Goal: Information Seeking & Learning: Check status

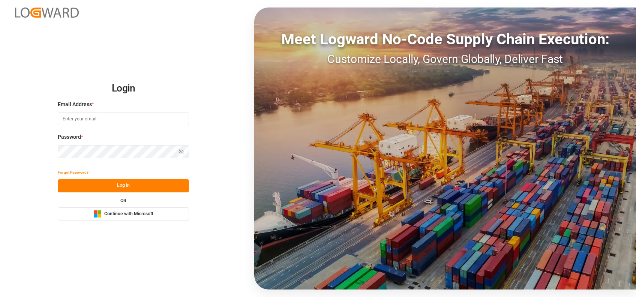
type input "shaini.ghorai@logward.com"
click at [131, 215] on span "Continue with Microsoft" at bounding box center [128, 214] width 49 height 7
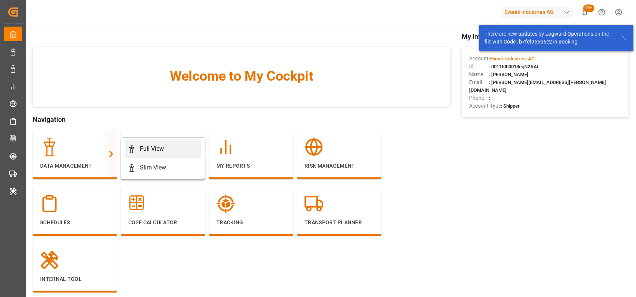
click at [138, 144] on div "Full View" at bounding box center [163, 148] width 70 height 9
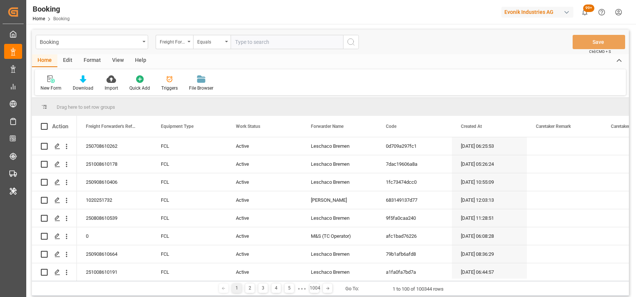
click at [84, 60] on div "Format" at bounding box center [92, 60] width 29 height 13
click at [53, 87] on div "Filter Rows" at bounding box center [52, 88] width 22 height 7
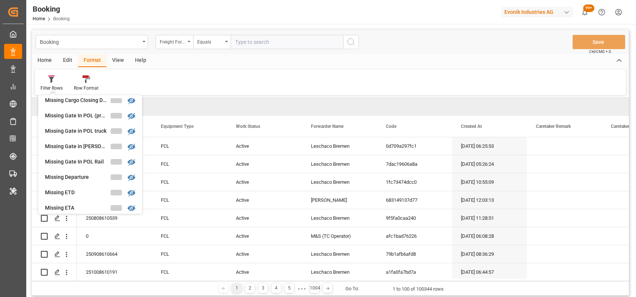
scroll to position [101, 0]
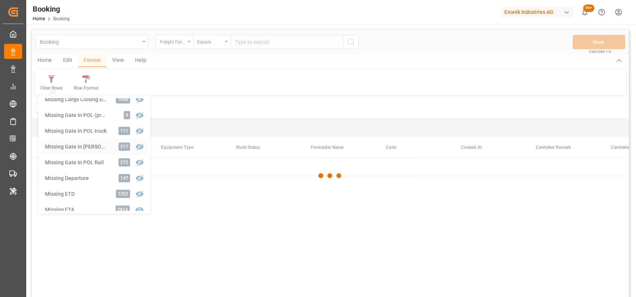
click at [58, 149] on div "Booking Freight Forwarder's Reference No. Equals Save Ctrl/CMD + S Home Edit Fo…" at bounding box center [330, 173] width 597 height 287
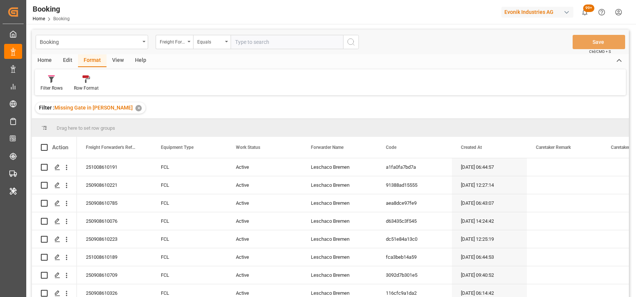
click at [117, 63] on div "View" at bounding box center [118, 60] width 23 height 13
click at [48, 82] on icon at bounding box center [48, 79] width 8 height 8
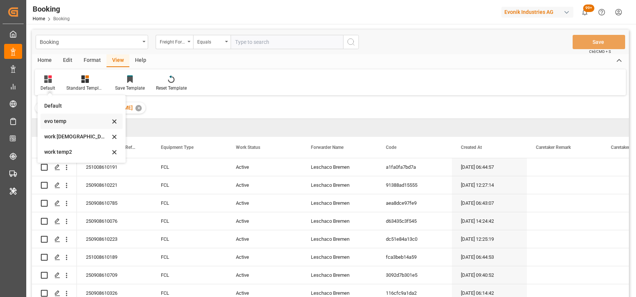
click at [54, 119] on div "evo temp" at bounding box center [77, 121] width 66 height 8
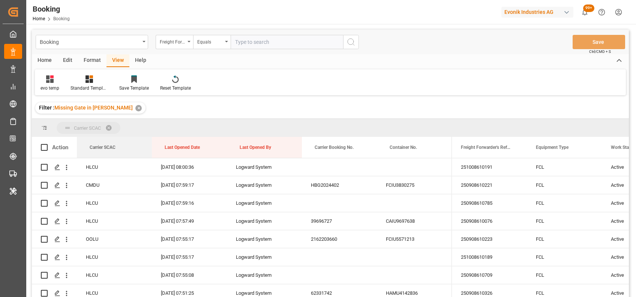
drag, startPoint x: 102, startPoint y: 143, endPoint x: 92, endPoint y: 132, distance: 14.7
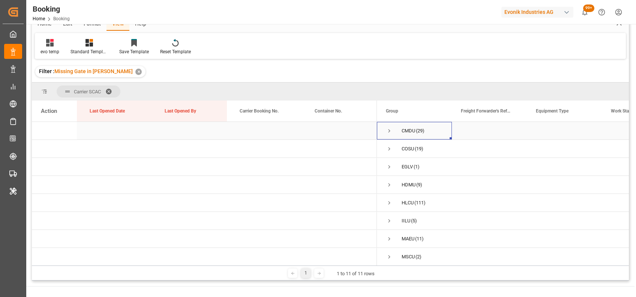
click at [390, 133] on span "Press SPACE to select this row." at bounding box center [389, 131] width 7 height 7
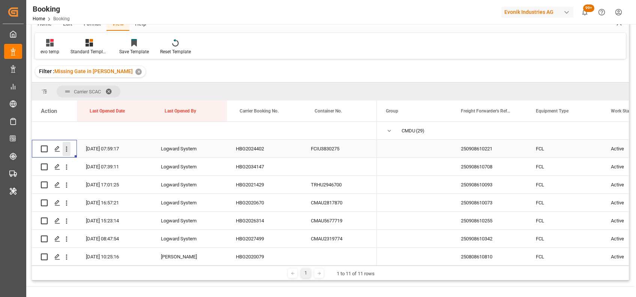
click at [66, 152] on icon "open menu" at bounding box center [67, 149] width 8 height 8
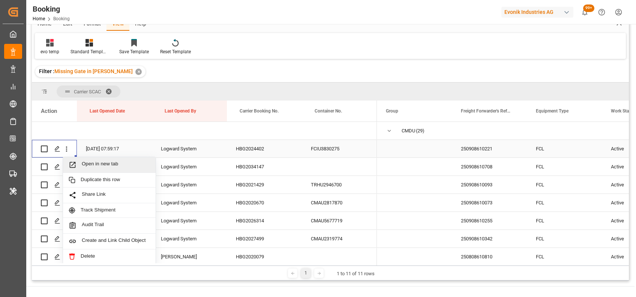
click at [88, 161] on span "Open in new tab" at bounding box center [116, 165] width 68 height 8
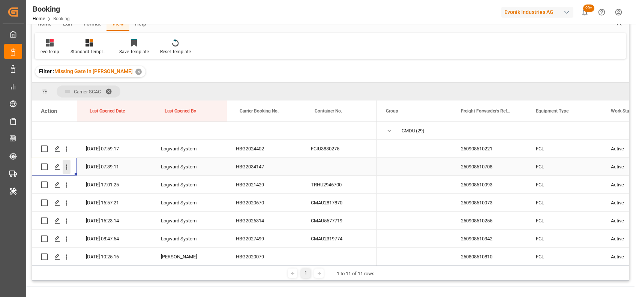
click at [68, 170] on icon "open menu" at bounding box center [67, 167] width 8 height 8
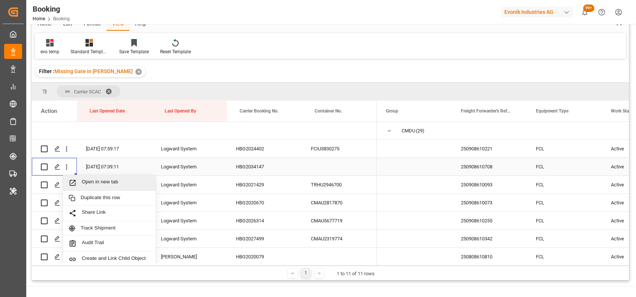
click at [92, 182] on span "Open in new tab" at bounding box center [116, 183] width 68 height 8
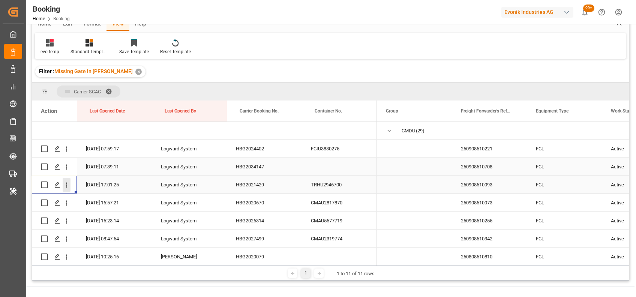
click at [67, 187] on icon "open menu" at bounding box center [67, 185] width 8 height 8
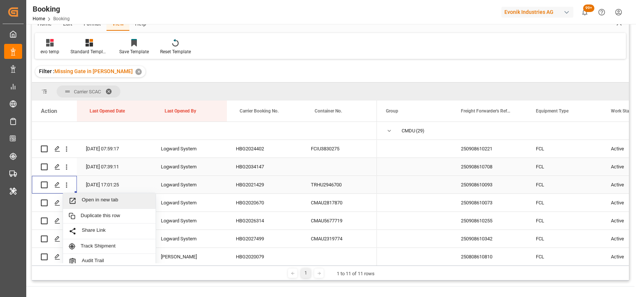
click at [89, 198] on span "Open in new tab" at bounding box center [116, 201] width 68 height 8
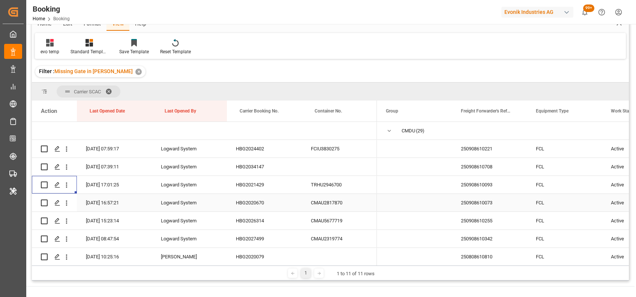
click at [68, 203] on icon "open menu" at bounding box center [67, 203] width 8 height 8
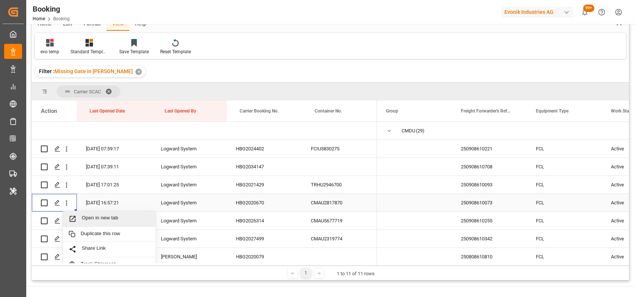
click at [91, 219] on span "Open in new tab" at bounding box center [116, 219] width 68 height 8
click at [66, 224] on icon "open menu" at bounding box center [67, 221] width 8 height 8
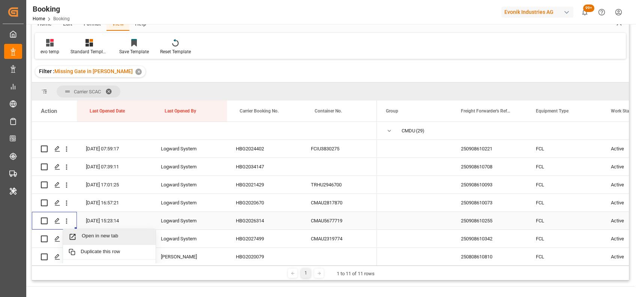
click at [87, 238] on span "Open in new tab" at bounding box center [116, 237] width 68 height 8
click at [68, 244] on button "open menu" at bounding box center [67, 239] width 8 height 14
click at [95, 255] on span "Open in new tab" at bounding box center [116, 255] width 68 height 8
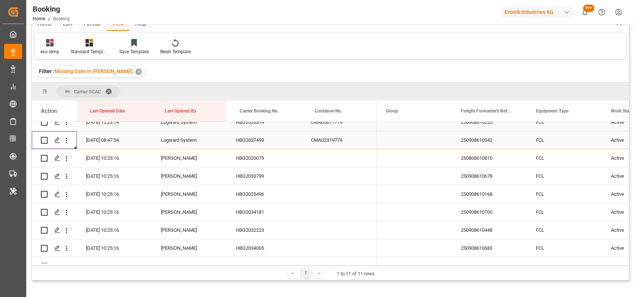
scroll to position [99, 0]
click at [250, 155] on div "HBG2020079" at bounding box center [264, 158] width 75 height 18
click at [67, 162] on button "open menu" at bounding box center [67, 158] width 8 height 14
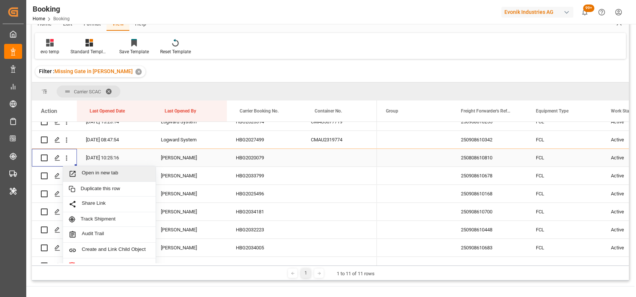
click at [99, 174] on span "Open in new tab" at bounding box center [116, 174] width 68 height 8
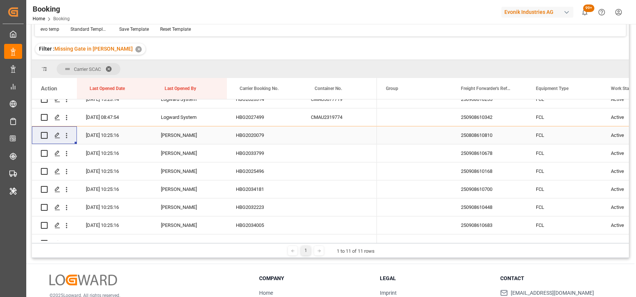
scroll to position [36, 0]
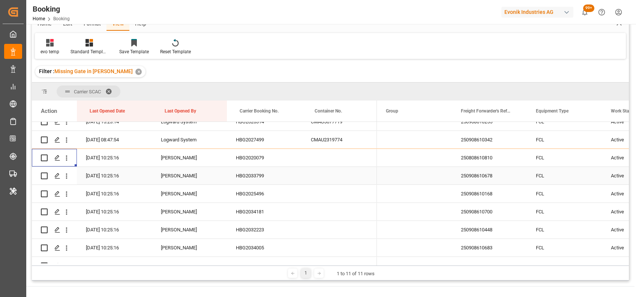
click at [262, 176] on div "HBG2033799" at bounding box center [264, 176] width 75 height 18
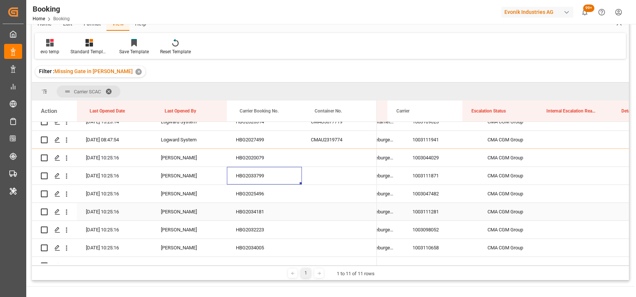
scroll to position [0, 0]
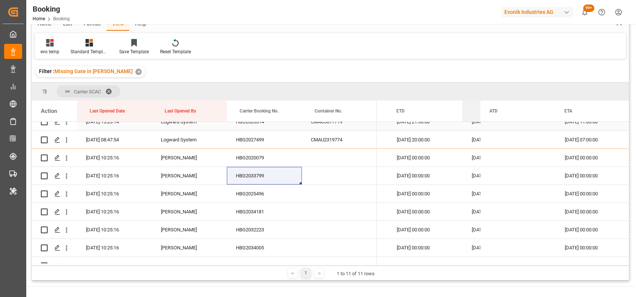
drag, startPoint x: 537, startPoint y: 108, endPoint x: 447, endPoint y: 127, distance: 92.8
click at [447, 127] on div "Action Last Opened Date Last Opened By Carrier Booking No." at bounding box center [330, 183] width 597 height 165
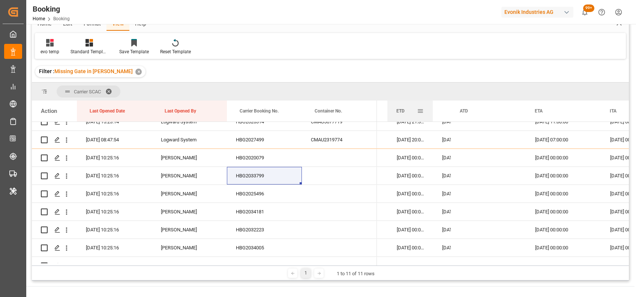
drag, startPoint x: 462, startPoint y: 105, endPoint x: 431, endPoint y: 103, distance: 30.9
click at [432, 103] on div at bounding box center [433, 111] width 3 height 21
drag, startPoint x: 431, startPoint y: 103, endPoint x: 435, endPoint y: 103, distance: 4.1
click at [435, 103] on div at bounding box center [436, 111] width 3 height 21
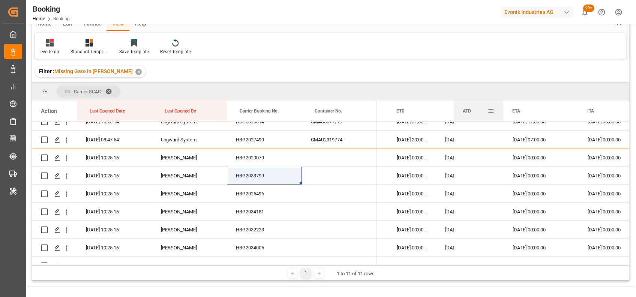
drag, startPoint x: 527, startPoint y: 111, endPoint x: 500, endPoint y: 111, distance: 27.0
click at [502, 111] on div at bounding box center [503, 111] width 3 height 21
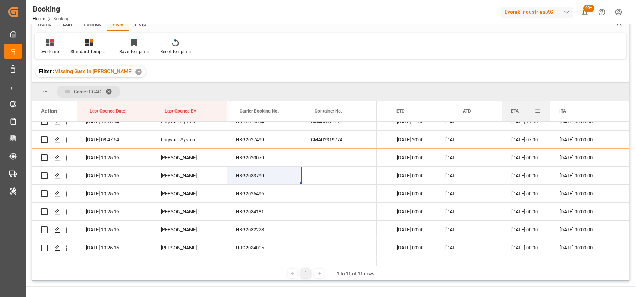
drag, startPoint x: 576, startPoint y: 108, endPoint x: 549, endPoint y: 111, distance: 26.8
click at [549, 111] on div at bounding box center [550, 111] width 3 height 21
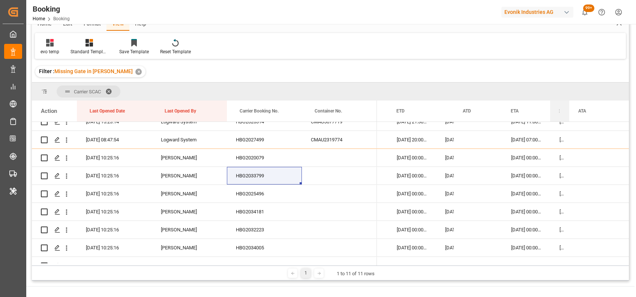
drag, startPoint x: 624, startPoint y: 116, endPoint x: 564, endPoint y: 119, distance: 59.8
click at [564, 119] on div "ITA" at bounding box center [560, 111] width 19 height 21
click at [263, 196] on div "HBG2025496" at bounding box center [264, 194] width 75 height 18
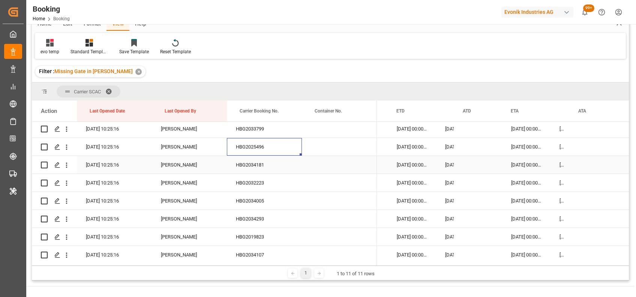
click at [249, 166] on div "HBG2034181" at bounding box center [264, 165] width 75 height 18
click at [68, 166] on icon "open menu" at bounding box center [67, 165] width 8 height 8
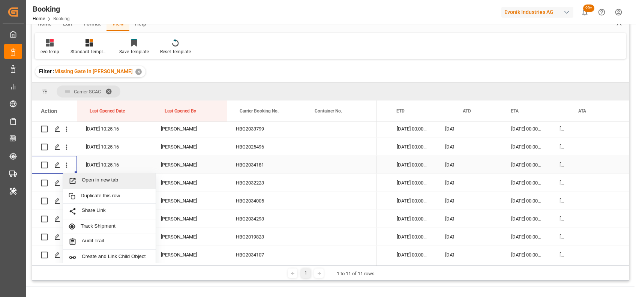
click at [99, 182] on span "Open in new tab" at bounding box center [116, 181] width 68 height 8
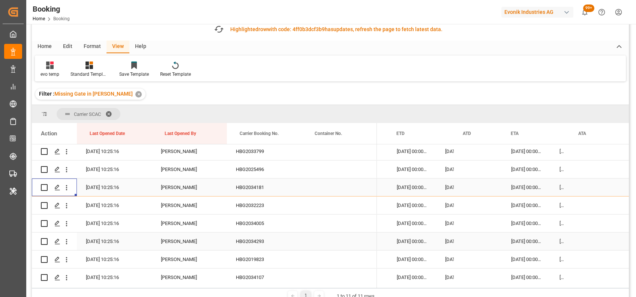
scroll to position [59, 0]
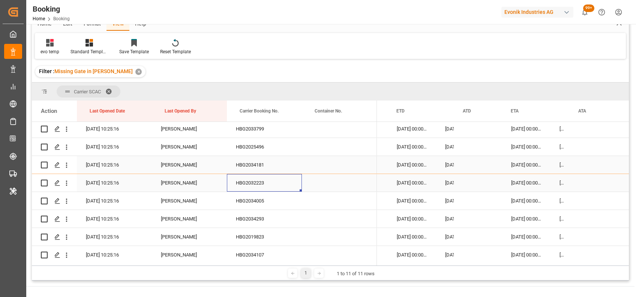
click at [254, 186] on div "HBG2032223" at bounding box center [264, 183] width 75 height 18
click at [66, 189] on button "open menu" at bounding box center [67, 183] width 8 height 14
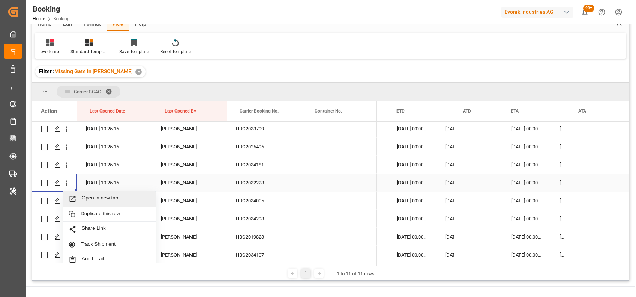
click at [98, 202] on span "Open in new tab" at bounding box center [116, 199] width 68 height 8
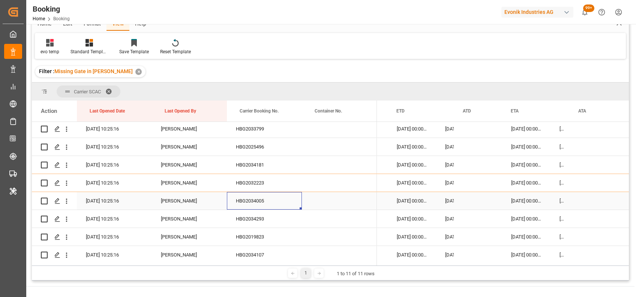
click at [249, 199] on div "HBG2034005" at bounding box center [264, 201] width 75 height 18
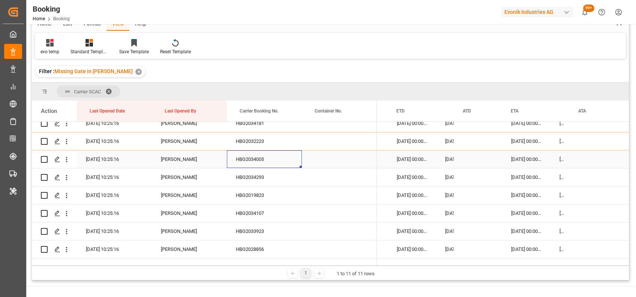
scroll to position [188, 0]
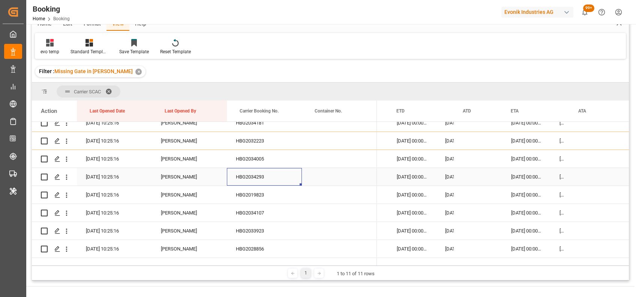
click at [243, 176] on div "HBG2034293" at bounding box center [264, 177] width 75 height 18
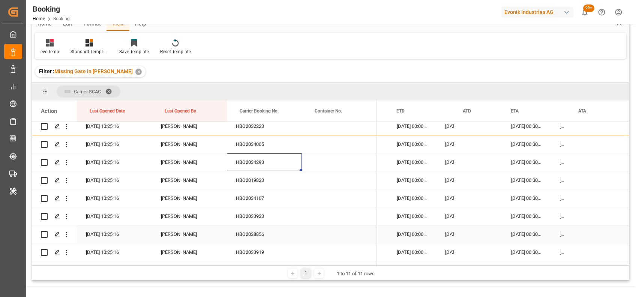
scroll to position [202, 0]
click at [257, 178] on div "HBG2019823" at bounding box center [264, 181] width 75 height 18
click at [250, 203] on div "HBG2034107" at bounding box center [264, 199] width 75 height 18
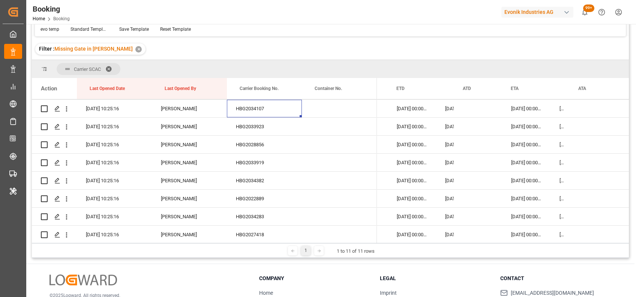
scroll to position [36, 0]
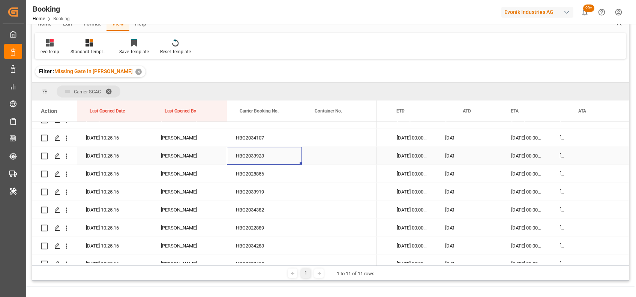
click at [274, 159] on div "HBG2033923" at bounding box center [264, 156] width 75 height 18
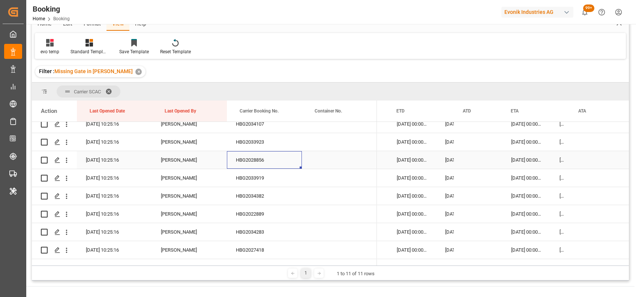
click at [256, 157] on div "HBG2028856" at bounding box center [264, 160] width 75 height 18
click at [254, 180] on div "HBG2033919" at bounding box center [264, 178] width 75 height 18
click at [249, 197] on div "HBG2034382" at bounding box center [264, 196] width 75 height 18
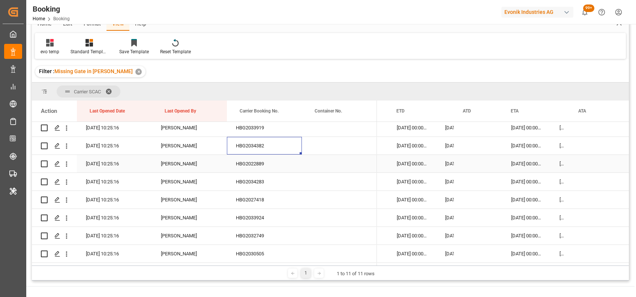
scroll to position [328, 0]
click at [249, 161] on div "HBG2022889" at bounding box center [264, 163] width 75 height 18
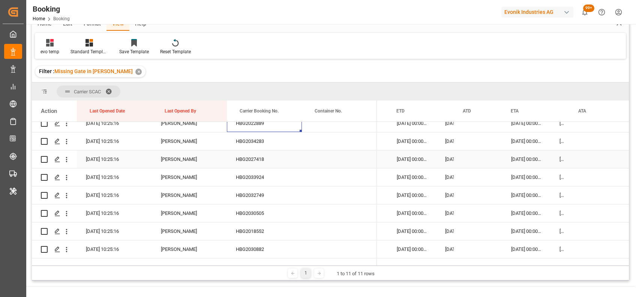
scroll to position [370, 0]
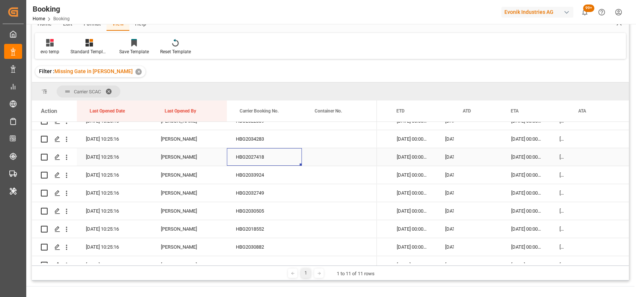
click at [246, 149] on div "HBG2027418" at bounding box center [264, 157] width 75 height 18
click at [256, 173] on div "HBG2033924" at bounding box center [264, 175] width 75 height 18
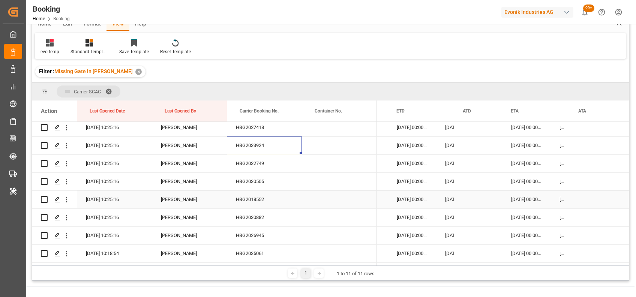
scroll to position [401, 0]
click at [248, 163] on div "HBG2032749" at bounding box center [264, 162] width 75 height 18
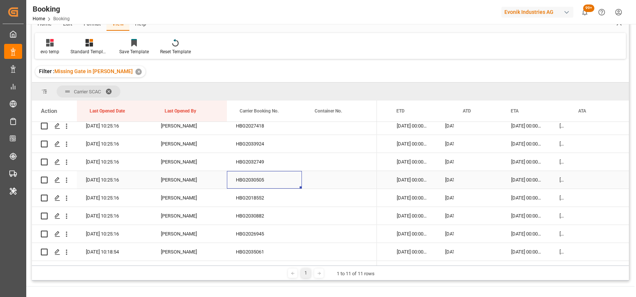
click at [255, 179] on div "HBG2030505" at bounding box center [264, 180] width 75 height 18
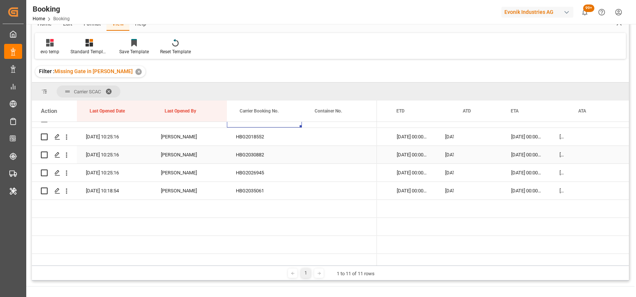
scroll to position [438, 0]
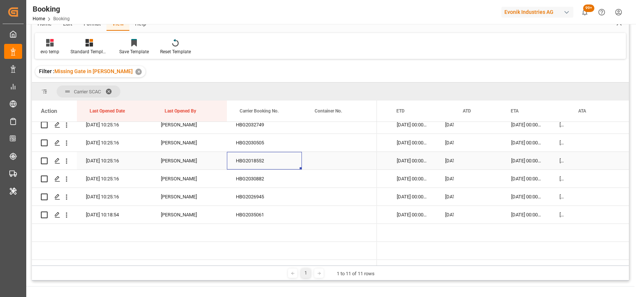
click at [242, 152] on div "HBG2018552" at bounding box center [264, 161] width 75 height 18
click at [256, 179] on div "HBG2030882" at bounding box center [264, 179] width 75 height 18
click at [67, 159] on icon "open menu" at bounding box center [67, 161] width 2 height 5
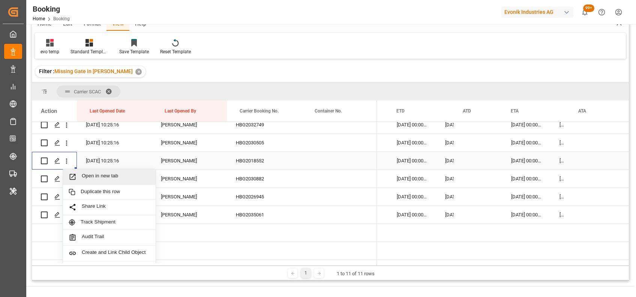
click at [99, 176] on span "Open in new tab" at bounding box center [116, 177] width 68 height 8
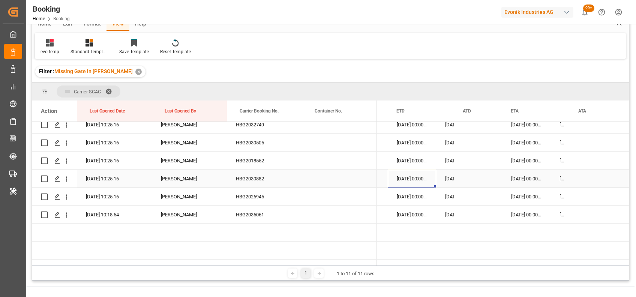
click at [401, 180] on div "24-09-2025 00:00:00" at bounding box center [412, 179] width 48 height 18
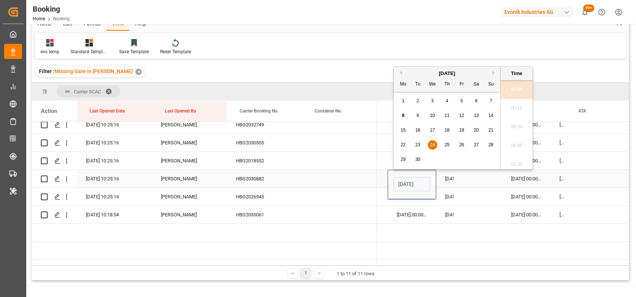
scroll to position [997, 0]
click at [402, 183] on input "24-09-2025 00:00" at bounding box center [412, 184] width 36 height 14
type input "19-09-2025 00:00"
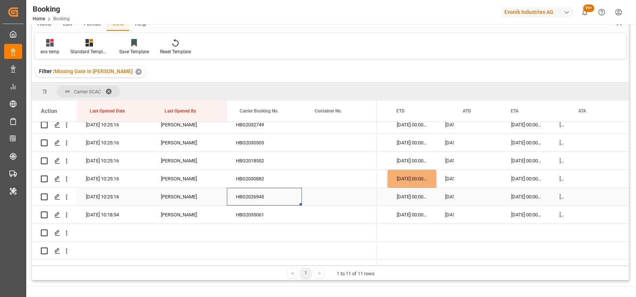
click at [259, 195] on div "HBG2026945" at bounding box center [264, 197] width 75 height 18
click at [245, 211] on div "HBG2035061" at bounding box center [264, 215] width 75 height 18
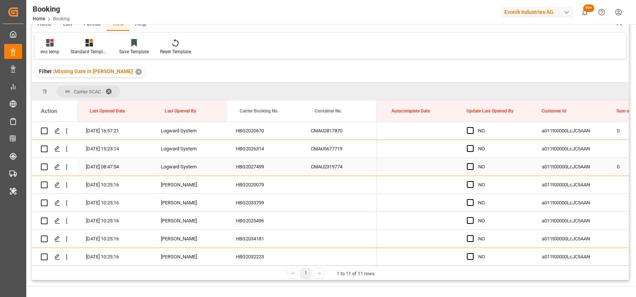
scroll to position [74, 0]
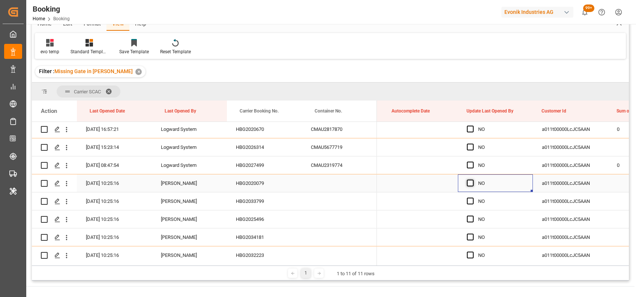
click at [470, 183] on span "Press SPACE to select this row." at bounding box center [470, 183] width 7 height 7
click at [473, 180] on input "Press SPACE to select this row." at bounding box center [473, 180] width 0 height 0
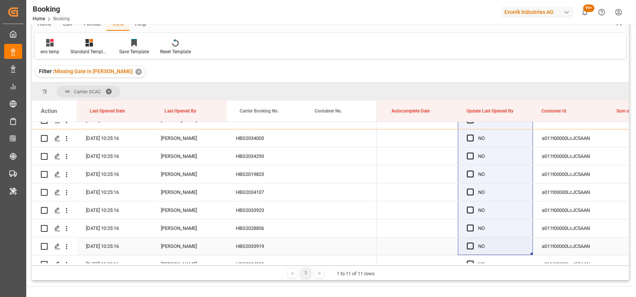
scroll to position [224, 0]
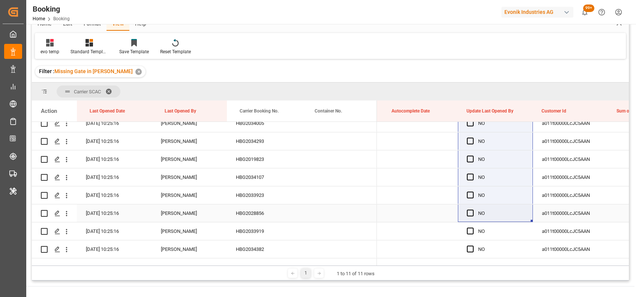
drag, startPoint x: 531, startPoint y: 189, endPoint x: 501, endPoint y: 215, distance: 39.3
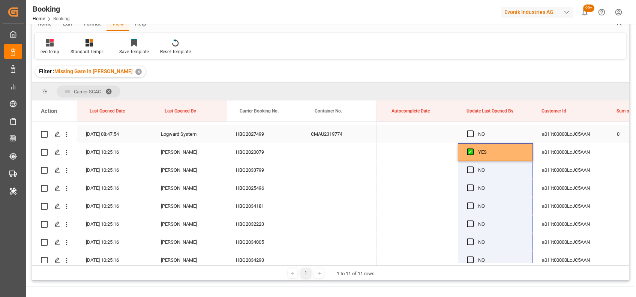
scroll to position [109, 0]
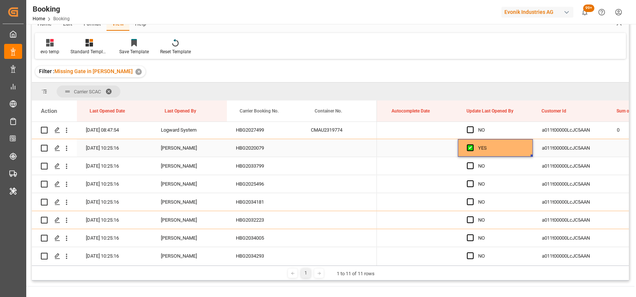
click at [489, 152] on div "YES" at bounding box center [501, 148] width 46 height 17
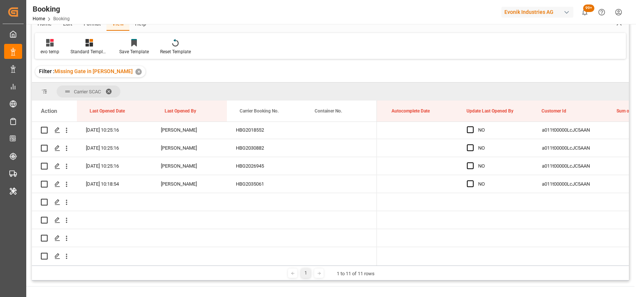
scroll to position [529, 0]
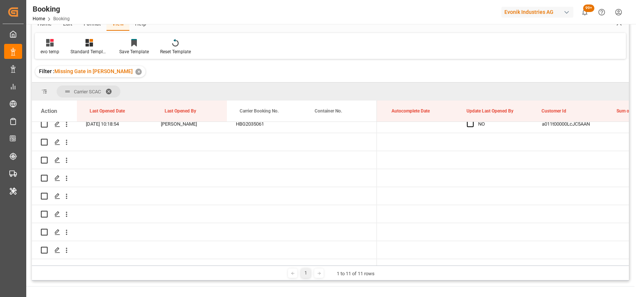
drag, startPoint x: 531, startPoint y: 155, endPoint x: 468, endPoint y: 127, distance: 69.2
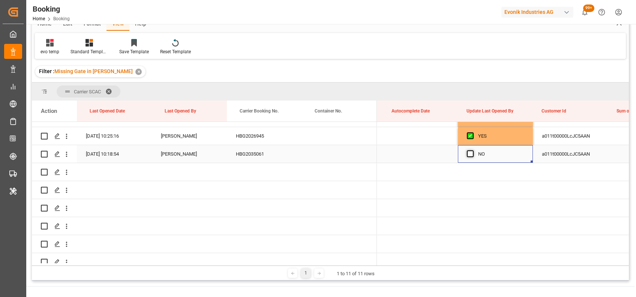
click at [468, 150] on span "Press SPACE to select this row." at bounding box center [470, 153] width 7 height 7
click at [473, 150] on input "Press SPACE to select this row." at bounding box center [473, 150] width 0 height 0
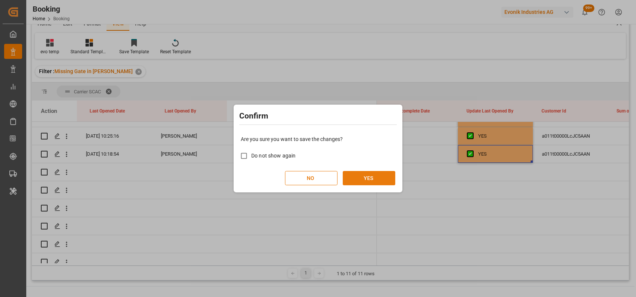
click at [355, 179] on button "YES" at bounding box center [369, 178] width 53 height 14
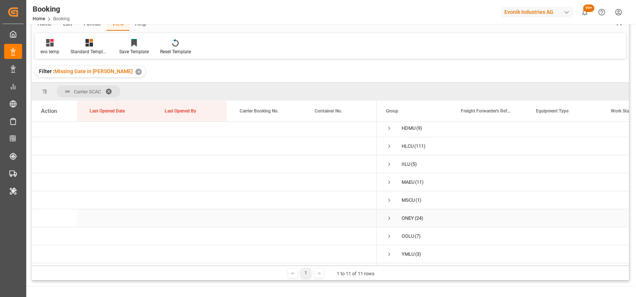
scroll to position [0, 0]
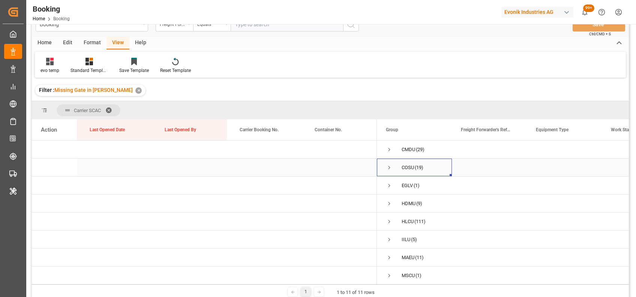
click at [388, 168] on span "Press SPACE to select this row." at bounding box center [389, 167] width 7 height 7
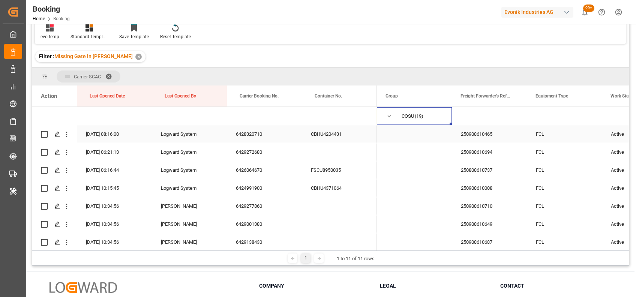
scroll to position [11, 0]
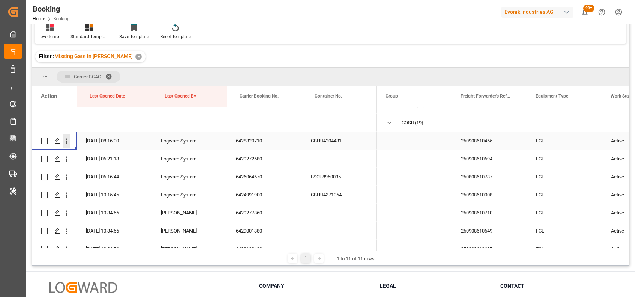
click at [67, 146] on button "open menu" at bounding box center [67, 141] width 8 height 14
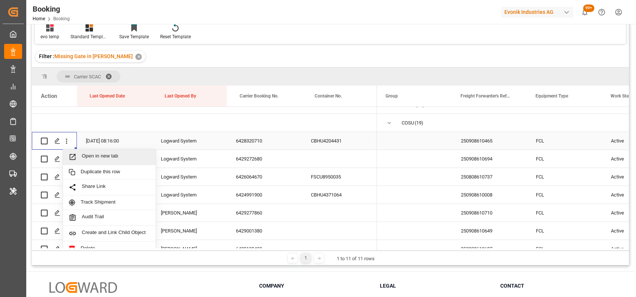
click at [91, 155] on span "Open in new tab" at bounding box center [116, 157] width 68 height 8
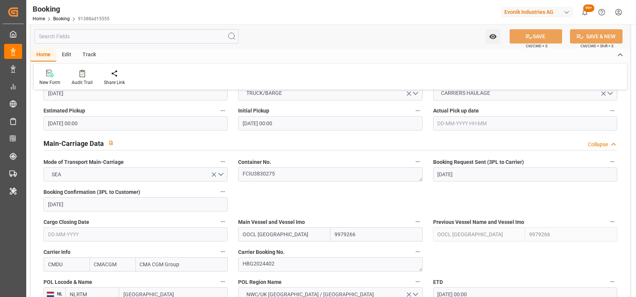
scroll to position [456, 0]
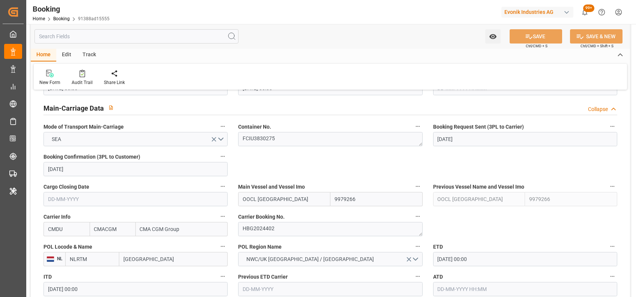
click at [265, 219] on div "Carrier Booking No. HBG2024402" at bounding box center [330, 224] width 195 height 30
click at [265, 222] on textarea "HBG2024402" at bounding box center [330, 229] width 184 height 14
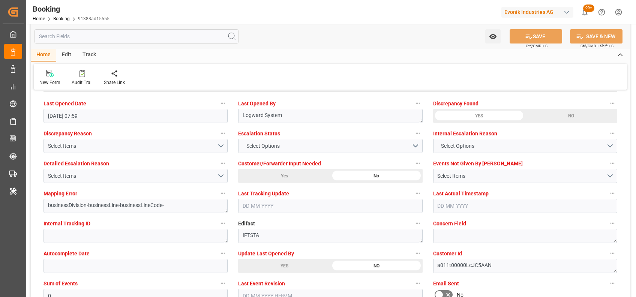
scroll to position [1390, 0]
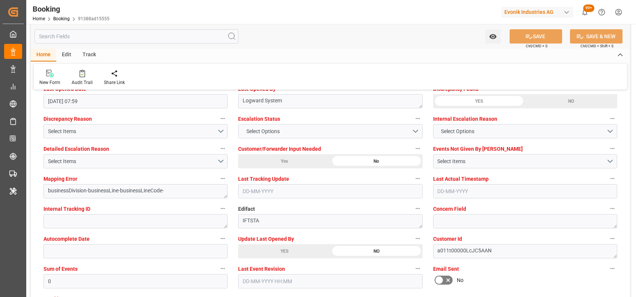
click at [264, 244] on div "YES" at bounding box center [284, 251] width 92 height 14
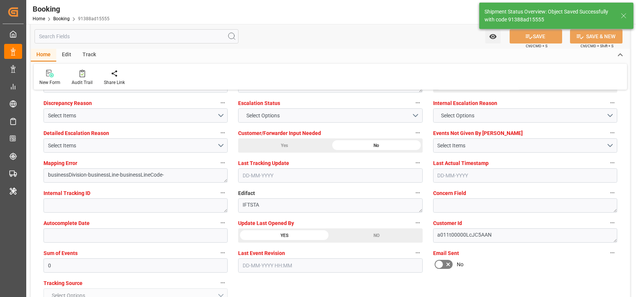
type textarea "[PERSON_NAME]"
type textarea "businessDivision-businessLine-"
type input "08-09-2025 08:05"
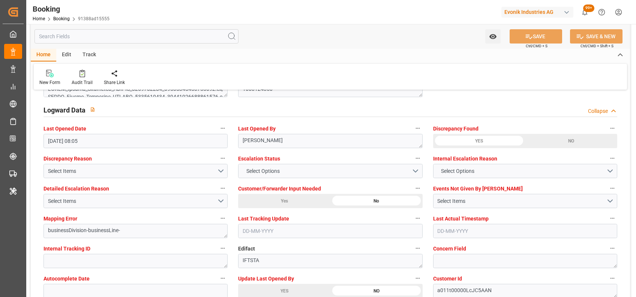
scroll to position [1348, 0]
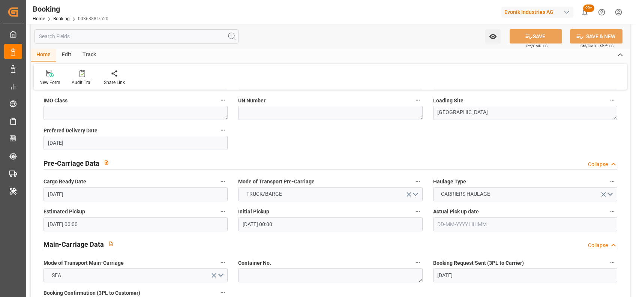
scroll to position [435, 0]
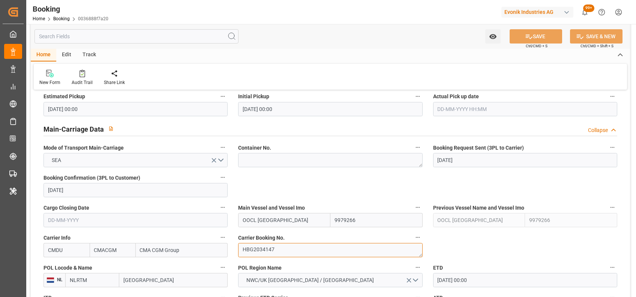
click at [249, 252] on textarea "HBG2034147" at bounding box center [330, 250] width 184 height 14
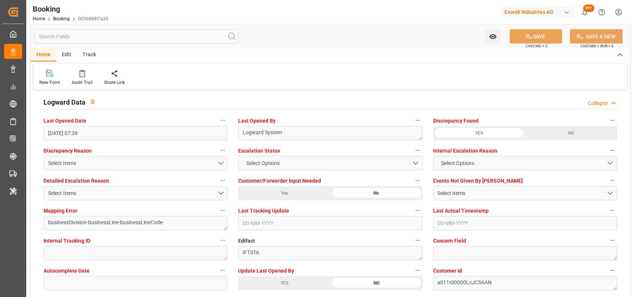
scroll to position [1408, 0]
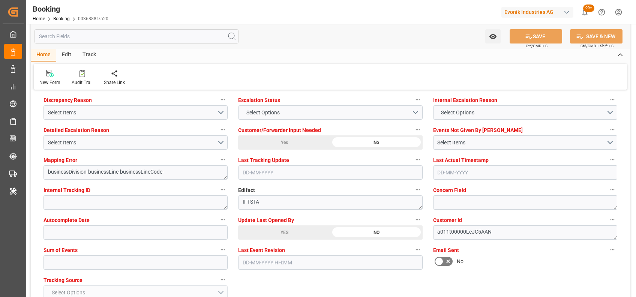
click at [266, 229] on div "YES" at bounding box center [284, 233] width 92 height 14
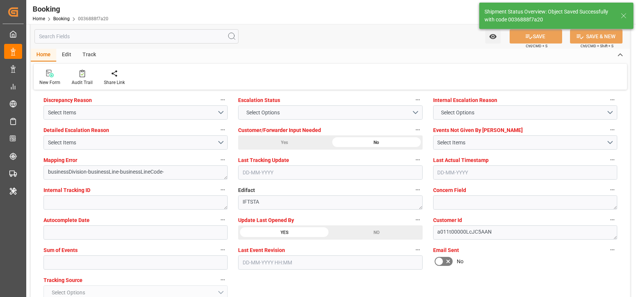
type textarea "[PERSON_NAME]"
type textarea "businessDivision-businessLine-"
type input "08-09-2025 08:06"
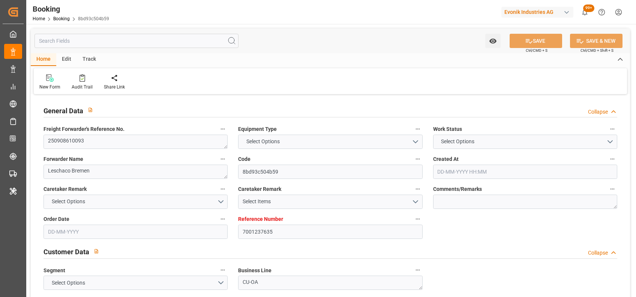
type textarea "250908610093"
type textarea "Leschaco Bremen"
type input "8bd93c504b59"
type input "7001237635"
type textarea "CU-OA"
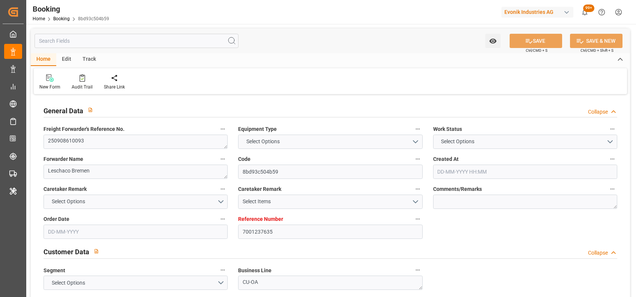
type input "7001237634"
type textarea "[PERSON_NAME][EMAIL_ADDRESS][PERSON_NAME][DOMAIN_NAME]"
type textarea "DAP"
type textarea "[GEOGRAPHIC_DATA], [GEOGRAPHIC_DATA]"
type textarea "Weiterstadt"
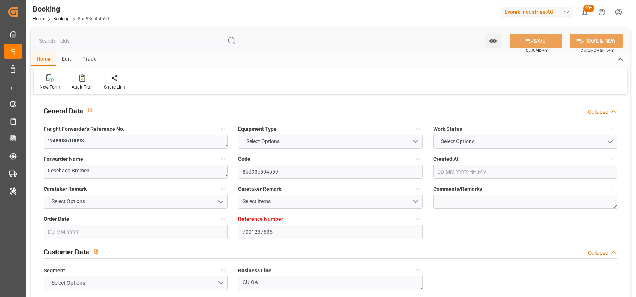
type textarea "TRHU2946700"
type input "MH PERSEUS"
type input "CMDU"
type textarea "HBG2021429"
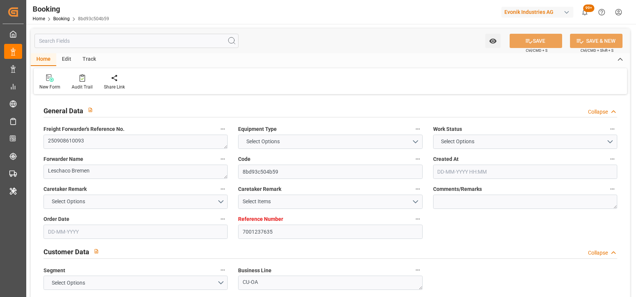
type input "[GEOGRAPHIC_DATA]"
type input "Houston"
type textarea "vesselName etd [PERSON_NAME]"
type textarea "INPUT_Evonik_Seeburger_IFTMIN_1003112279_20250903152850796.edi"
type textarea "NWC/UK North West Continent / UK_USHOU_CMDU_CU-OA"
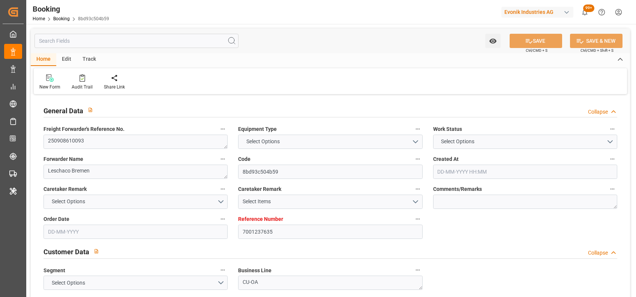
type textarea "INPUT_Evonik_Seeburger_IFTMIN_1003009363_20250731162833129.edi,INPUT_Evonik_See…"
type textarea "1003112279"
type textarea "Logward System"
type textarea "businessDivision-businessLine-"
type textarea "IFTSTA"
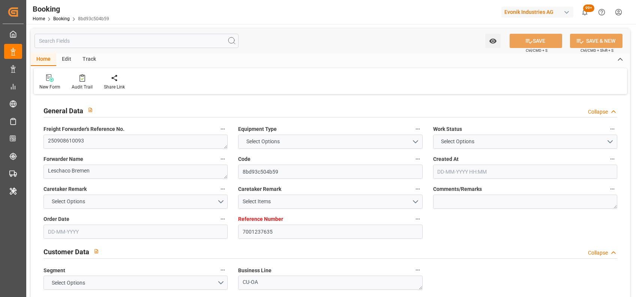
type textarea "a011t00000LcJC5AAN"
type textarea "No"
type input "[GEOGRAPHIC_DATA]"
type input "HOUSTON"
type input "MAINZ"
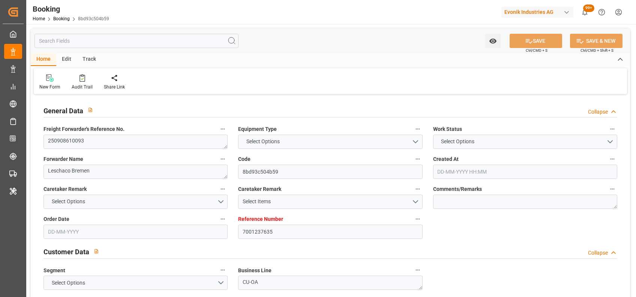
type input "DE"
type input "BARGE"
type input "0VBKPW1MA"
type input "VESSEL"
type input "TRUCK"
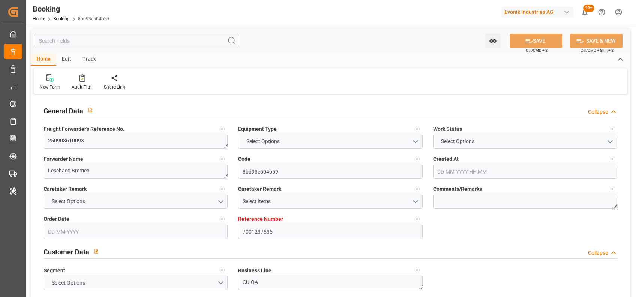
type input "7001237635"
type input "9967433"
type input "CMACGM"
type input "CMA CGM Group"
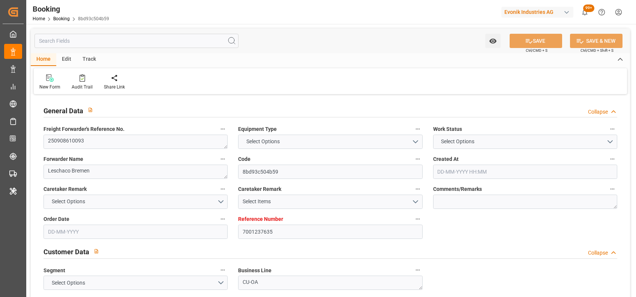
type input "NLRTM"
type input "USHOU"
type input "0"
type input "NLRTM"
type input "USHOU"
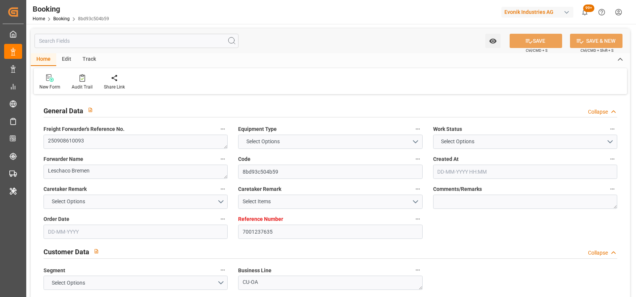
type input "31-07-2025 14:30"
type input "[DATE]"
type input "05-10-2025"
type input "29-08-2025"
type input "04-08-2025"
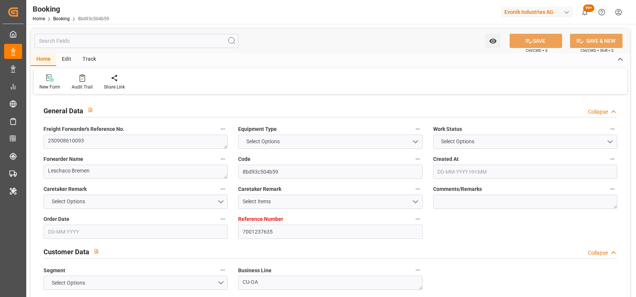
type input "04-08-2025"
type input "10-09-2025 01:00"
type input "10-09-2025 00:00"
type input "01-10-2025 02:00"
type input "05-10-2025 00:00"
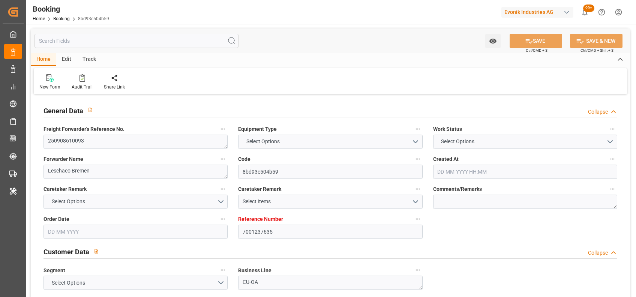
type input "13-08-2025"
type input "07-09-2025 17:01"
type input "[DATE]"
type input "05-09-2025 02:30"
type input "10-09-2025 01:00"
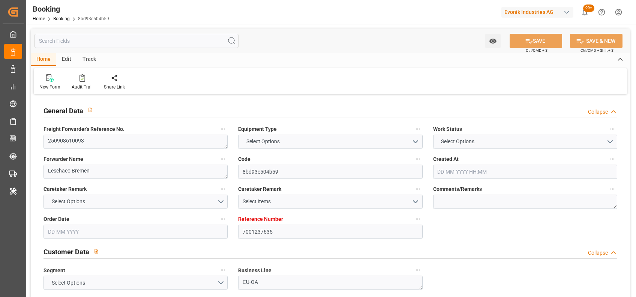
type input "01-10-2025 02:00"
type input "02-10-2025 00:13"
type input "06-10-2025 00:13"
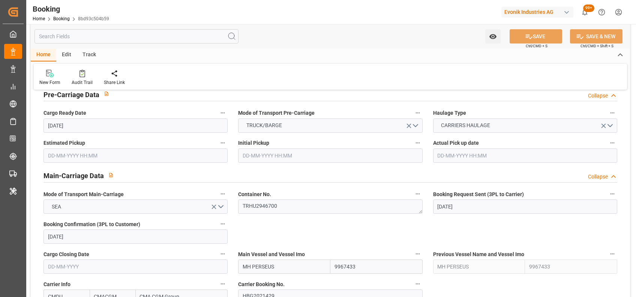
scroll to position [389, 0]
click at [260, 289] on textarea "HBG2021429" at bounding box center [330, 296] width 184 height 14
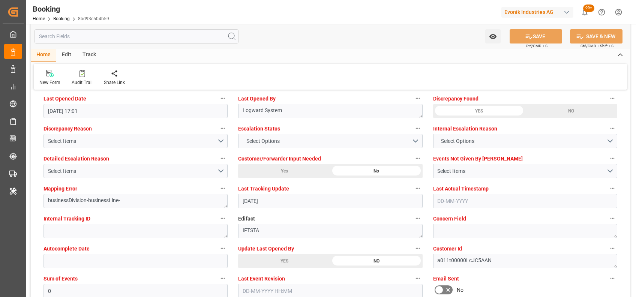
scroll to position [1382, 0]
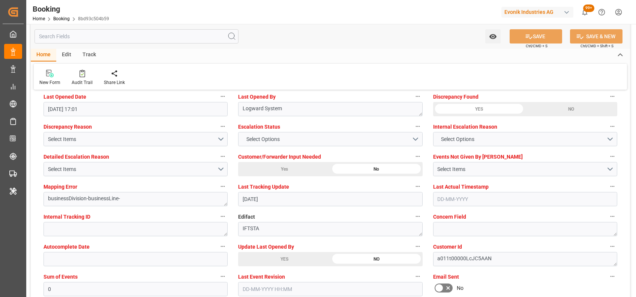
click at [270, 251] on label "Update Last Opened By" at bounding box center [330, 247] width 184 height 11
click at [413, 251] on button "Update Last Opened By" at bounding box center [418, 247] width 10 height 10
click at [290, 265] on div at bounding box center [318, 148] width 636 height 297
click at [277, 259] on div "YES" at bounding box center [284, 259] width 92 height 14
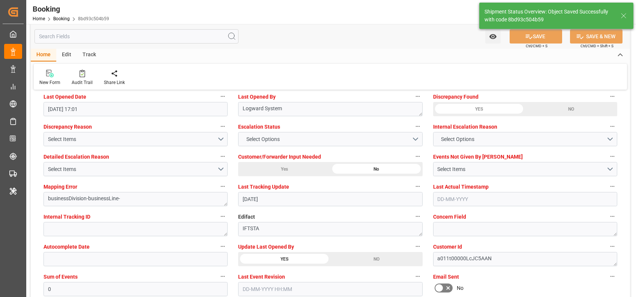
type textarea "shaini ghorai"
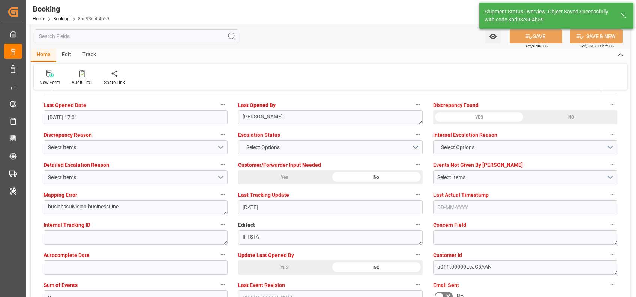
type input "08-09-2025 08:07"
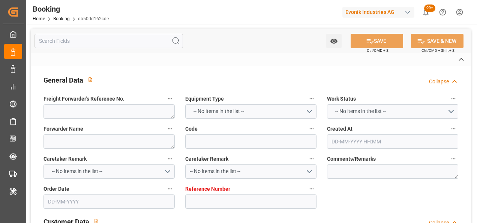
type textarea "250908610073"
type textarea "Leschaco Bremen"
type input "db50dd162cde"
type input "7001237629"
type textarea "CU-OA"
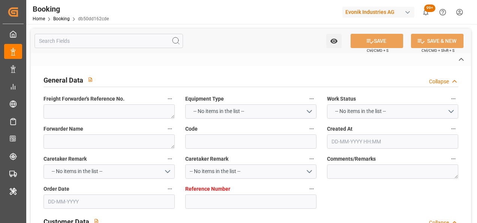
type input "7001237628"
type textarea "[PERSON_NAME][EMAIL_ADDRESS][PERSON_NAME][DOMAIN_NAME]"
type textarea "CIF"
type textarea "[GEOGRAPHIC_DATA]"
type textarea "Lauterbourg"
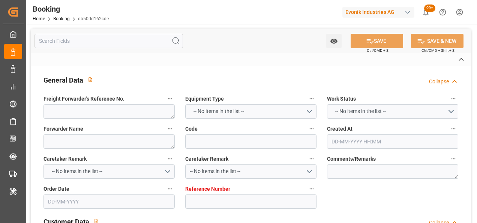
type textarea "CMAU2817870"
type input "MH PERSEUS"
type input "CMDU"
type textarea "HBG2020670"
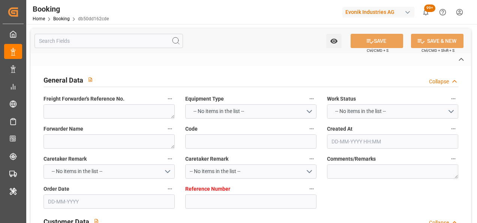
type input "[GEOGRAPHIC_DATA]"
type textarea "vesselName etd [PERSON_NAME]"
type textarea "INPUT_Evonik_Seeburger_IFTMIN_1003108481_20250902170054974.edi"
type textarea "NWC/[GEOGRAPHIC_DATA] [GEOGRAPHIC_DATA] Continent / UK_MXVER_CMDU_CU-OA"
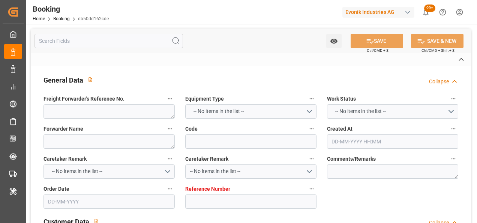
type textarea "INPUT_Evonik_Seeburger_IFTMIN_1003009337_20250731162447647.edi,INPUT_Evonik_See…"
type textarea "1003108481"
type textarea "Logward System"
type textarea "businessDivision-businessLine-"
type textarea "IFTSTA"
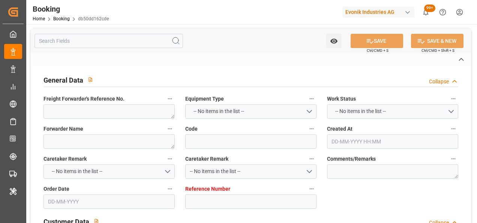
type textarea "a011t00000LcJC5AAN"
type textarea "No"
type input "[GEOGRAPHIC_DATA]"
type input "0VBKPW1MA"
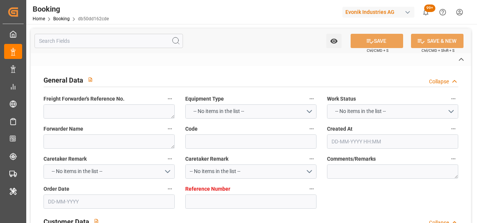
type input "VESSEL"
type input "TRUCK"
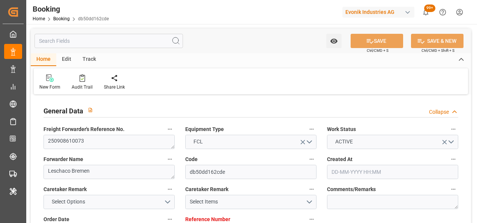
type input "7001237629"
type input "9967433"
type input "CMACGM"
type input "CMA CGM Group"
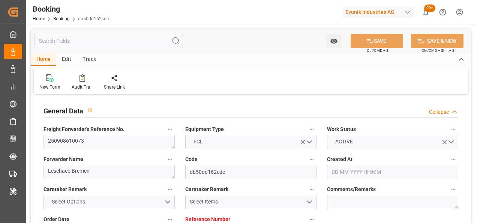
type input "NLRTM"
type input "MXVER"
type input "0"
type input "NLRTM"
type input "MXVER"
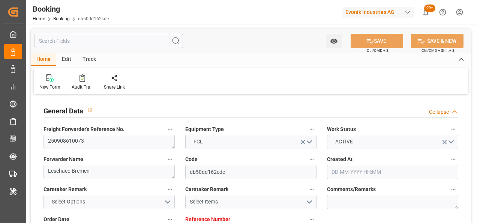
type input "[DATE] 14:26"
type input "[DATE]"
type input "[DATE] 00:00"
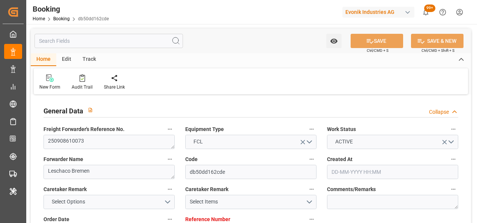
type input "[DATE]"
type input "[DATE] 01:00"
type input "[DATE] 00:00"
type input "[DATE] 13:00"
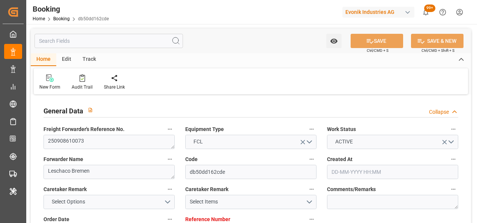
type input "[DATE] 00:00"
type input "[DATE]"
type input "[DATE] 16:57"
type input "[DATE]"
type input "[DATE] 01:00"
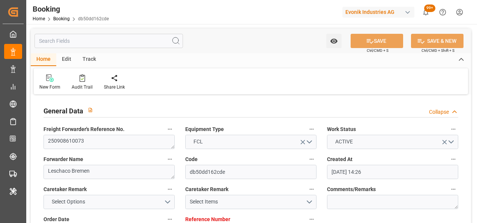
type input "[DATE] 13:00"
type input "[DATE] 01:18"
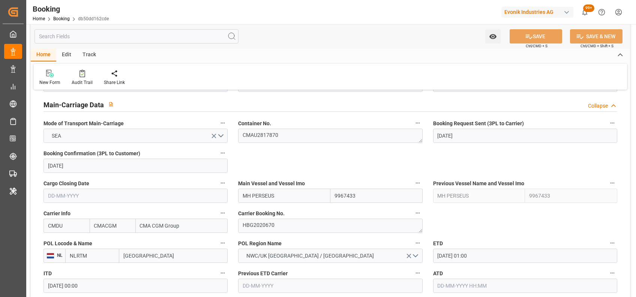
scroll to position [460, 0]
click at [266, 222] on textarea "HBG2020670" at bounding box center [330, 225] width 184 height 14
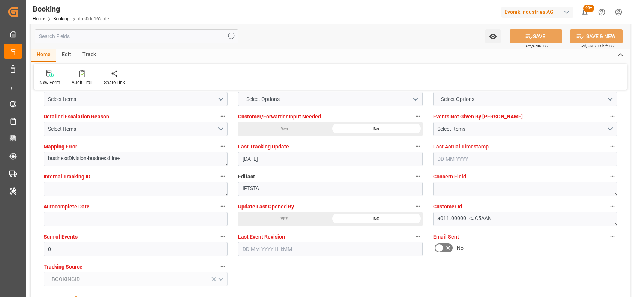
scroll to position [1423, 0]
click at [276, 217] on div "YES" at bounding box center [284, 218] width 92 height 14
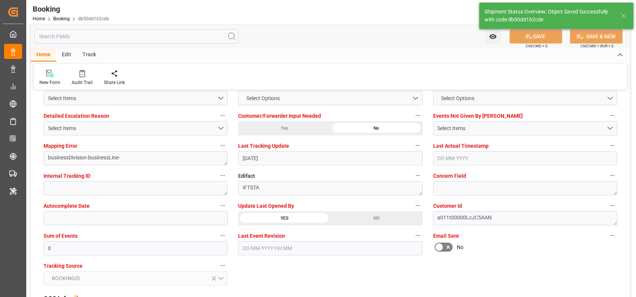
type textarea "[PERSON_NAME]"
type input "08-09-2025 08:07"
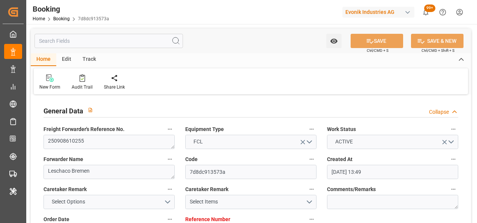
type input "[DATE] 13:49"
type input "[DATE]"
type input "[DATE] 00:00"
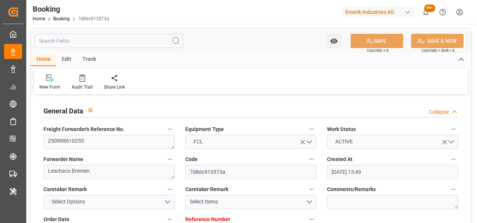
type input "[DATE]"
type input "[DATE] 21:30"
type input "[DATE] 00:00"
type input "[DATE] 11:00"
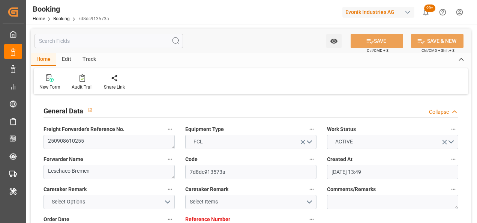
type input "[DATE] 00:00"
type input "[DATE]"
type input "[DATE] 15:23"
type input "[DATE]"
type input "[DATE] 21:30"
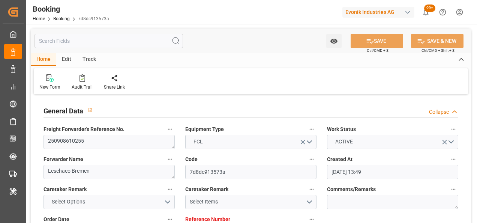
type input "[DATE] 11:00"
type input "[DATE] 23:50"
type input "08-10-2025 23:50"
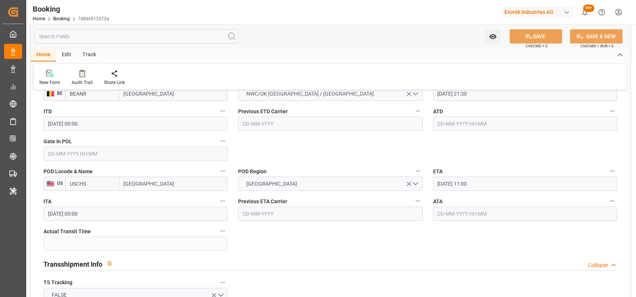
scroll to position [624, 0]
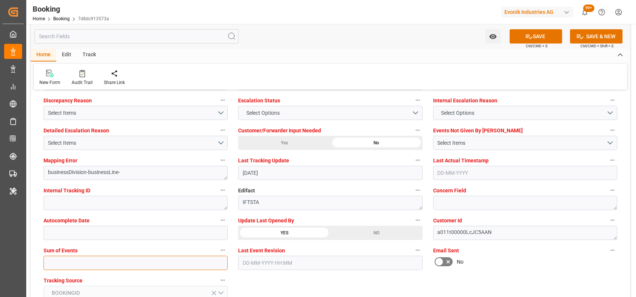
click at [163, 223] on input "text" at bounding box center [136, 263] width 184 height 14
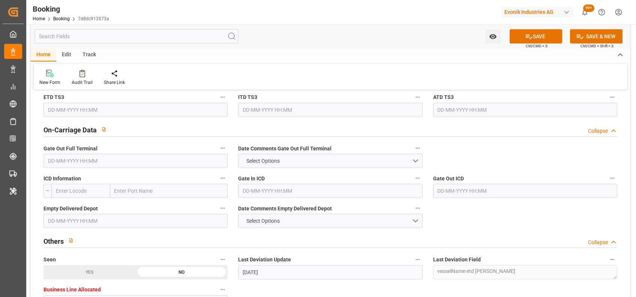
scroll to position [1026, 0]
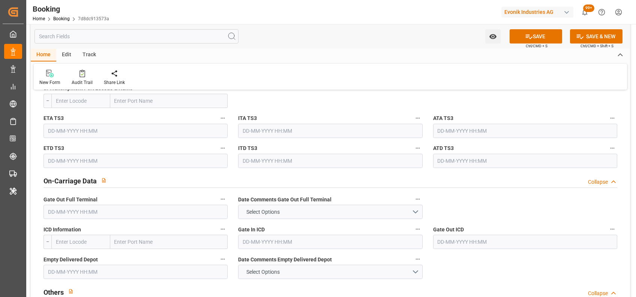
type input "0"
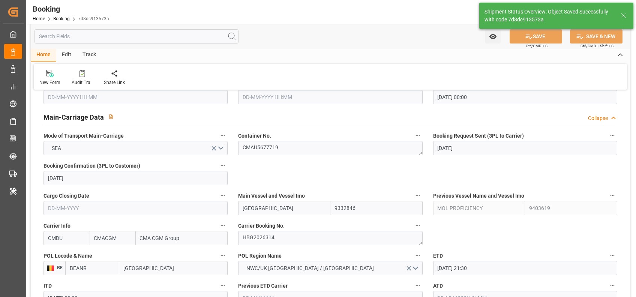
type textarea "[PERSON_NAME]"
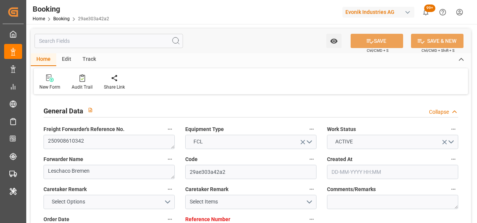
type input "7001251000"
type input "9802487"
type input "CMACGM"
type input "CMA CGM Group"
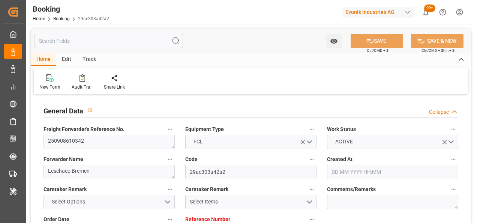
type input "NLRTM"
type input "USSAV"
type input "0"
type input "NLRTM"
type input "USSAV"
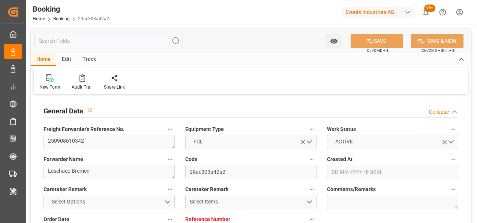
type input "18-08-2025 07:35"
type input "18-08-2025"
type input "09-10-2025"
type input "[DATE]"
type input "18-08-2025"
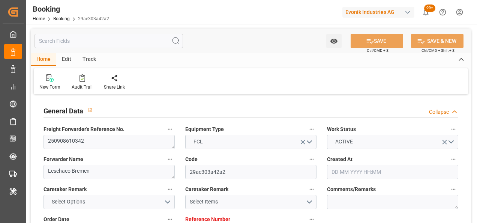
type input "18-08-2025"
type input "11-09-2025 20:00"
type input "11-09-2025 00:00"
type input "28-09-2025 07:00"
type input "25-09-2025 00:00"
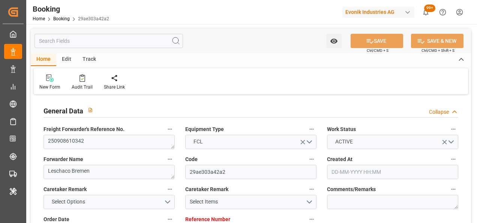
type input "19-08-2025"
type input "07-09-2025 08:47"
type input "07-09-2025"
type input "05-09-2025 02:30"
type input "11-09-2025 20:00"
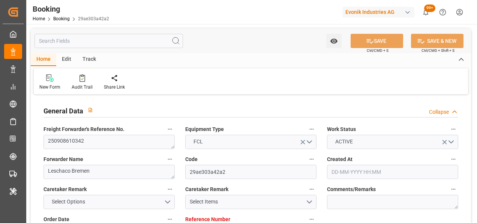
type input "28-09-2025 07:00"
type input "28-09-2025 20:55"
type input "02-10-2025 20:55"
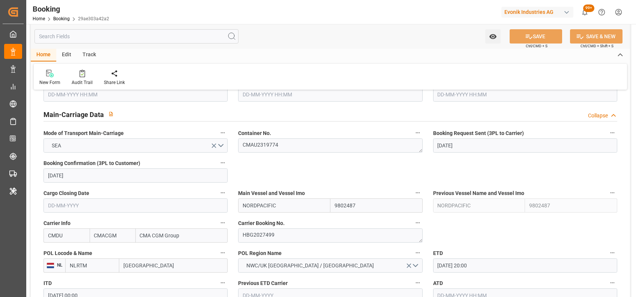
scroll to position [458, 0]
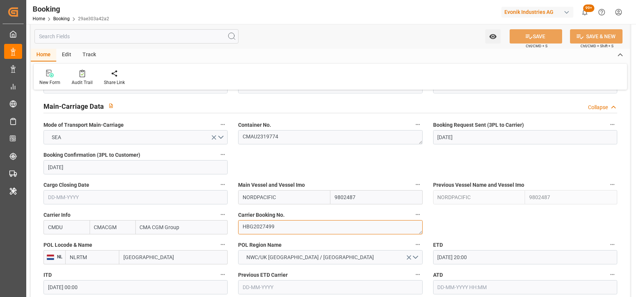
click at [264, 223] on textarea "HBG2027499" at bounding box center [330, 227] width 184 height 14
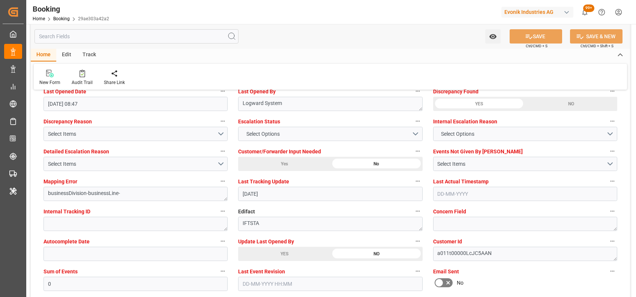
scroll to position [1387, 0]
click at [261, 223] on div "YES" at bounding box center [284, 254] width 92 height 14
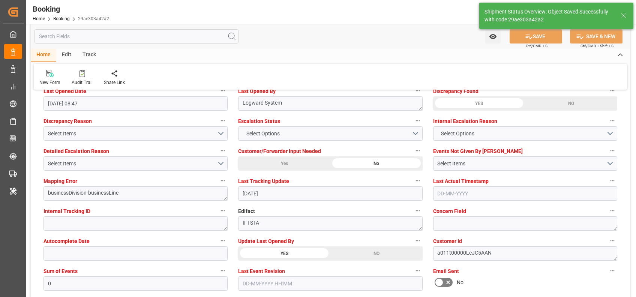
type textarea "shaini ghorai"
type input "08-09-2025 08:08"
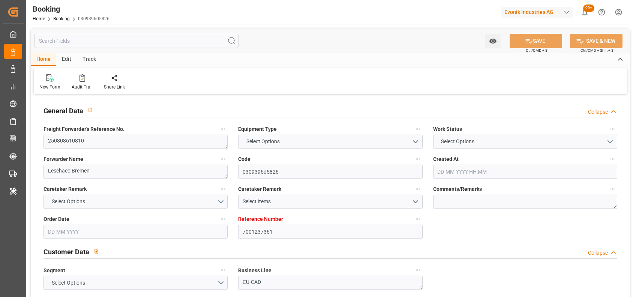
type input "7001237361"
type input "9943279"
type input "CMACGM"
type input "CMA CGM Group"
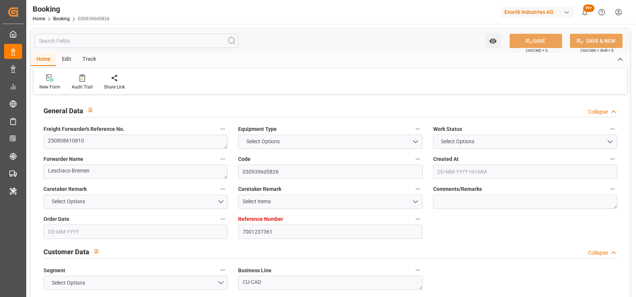
type input "NLRTM"
type input "TWKEL"
type input "TWKHH"
type input "[DATE] 11:48"
type input "[DATE]"
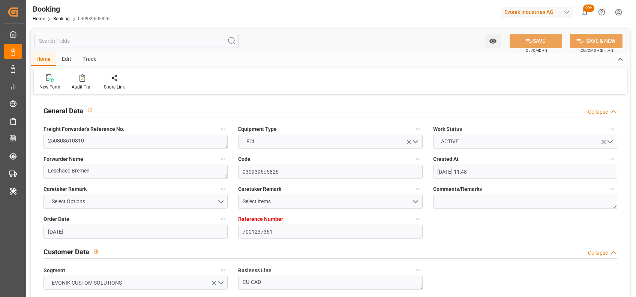
type input "[DATE]"
type input "[DATE] 00:00"
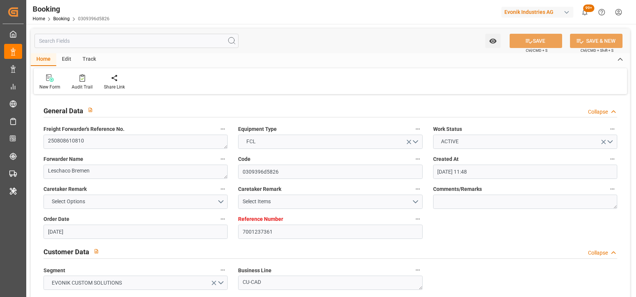
type input "[DATE] 00:00"
type input "18-10-2025 00:00"
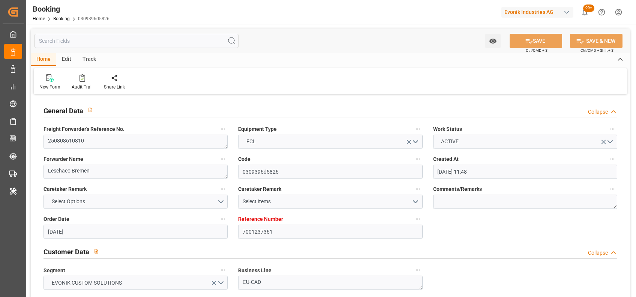
type input "23-10-2025 00:00"
type input "11-08-2025"
type input "[DATE] 10:25"
click at [79, 142] on textarea "250808610810" at bounding box center [136, 142] width 184 height 14
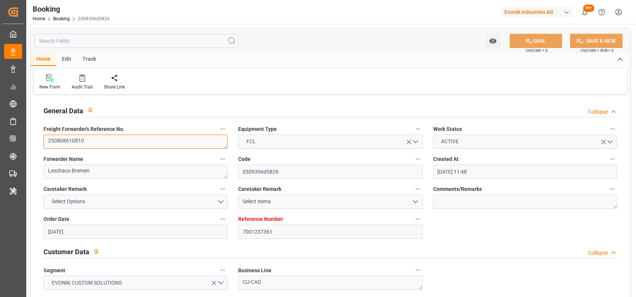
click at [79, 142] on textarea "250808610810" at bounding box center [136, 142] width 184 height 14
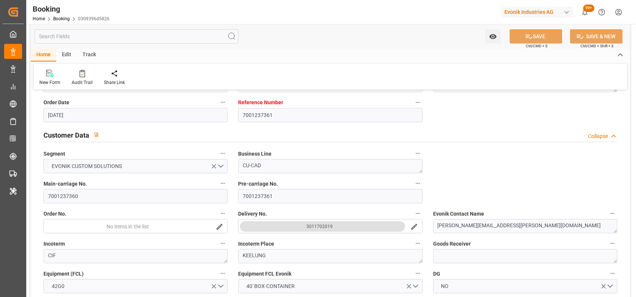
scroll to position [150, 0]
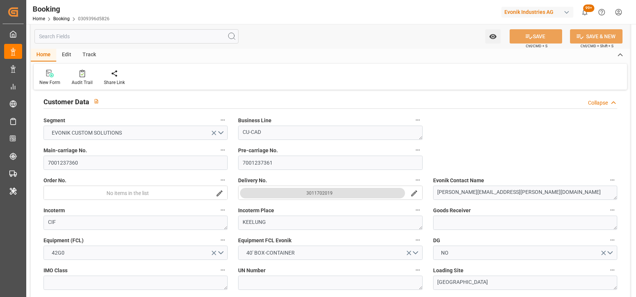
drag, startPoint x: 300, startPoint y: 194, endPoint x: 335, endPoint y: 194, distance: 34.5
click at [335, 194] on button "3011702019" at bounding box center [322, 193] width 165 height 11
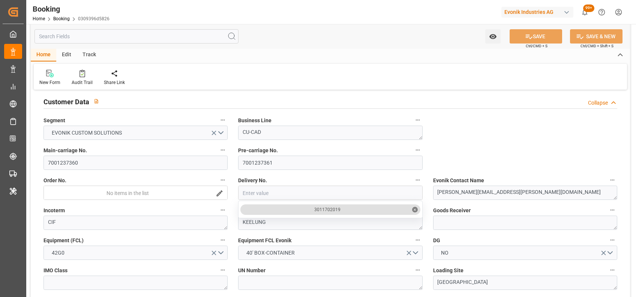
drag, startPoint x: 335, startPoint y: 194, endPoint x: 348, endPoint y: 206, distance: 18.0
click at [348, 200] on div "3011702019 ✕" at bounding box center [330, 193] width 184 height 14
drag, startPoint x: 348, startPoint y: 206, endPoint x: 312, endPoint y: 209, distance: 35.4
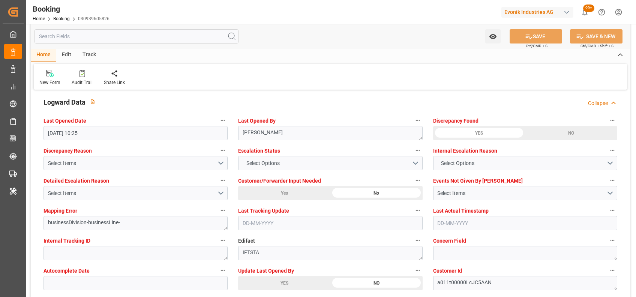
scroll to position [1357, 0]
click at [76, 77] on div at bounding box center [82, 73] width 21 height 8
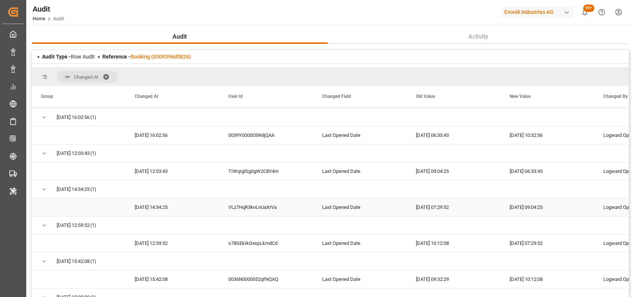
scroll to position [108, 0]
click at [158, 54] on link "Booking (0309396d5826)" at bounding box center [161, 57] width 60 height 6
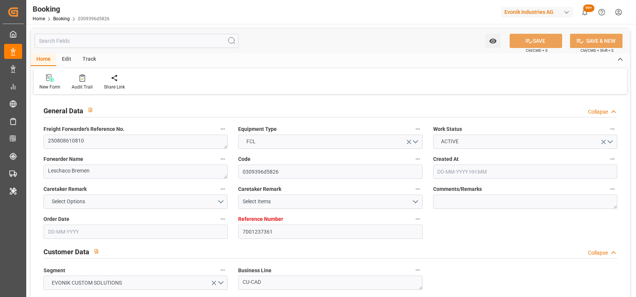
type input "31-07-2025 11:48"
type input "31-07-2025"
type input "30-10-2025"
type input "22-08-2025"
type input "12-08-2025"
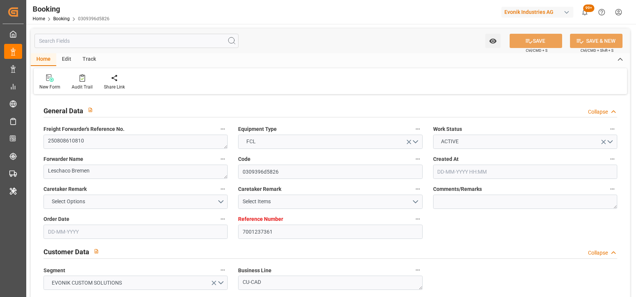
type input "01-08-2025"
type input "08-09-2025 00:00"
type input "06-09-2025 00:00"
type input "25-10-2025 00:00"
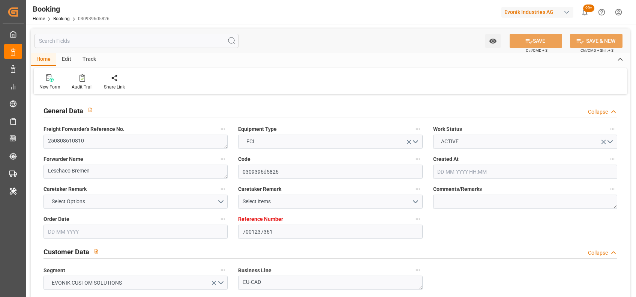
type input "18-10-2025 00:00"
type input "23-10-2025 00:00"
type input "11-08-2025"
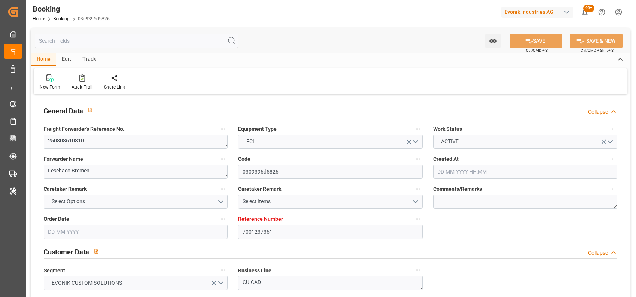
type input "[DATE] 10:25"
type input "7001263382"
type input "CMACGM"
type input "CMA CGM Group"
type input "BEANR"
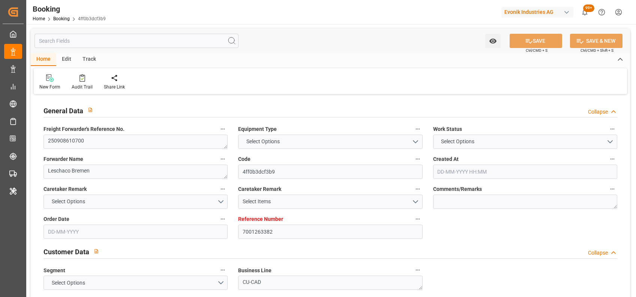
type input "USSAV"
type input "USTLO"
type input "[DATE] 08:50"
type input "[DATE]"
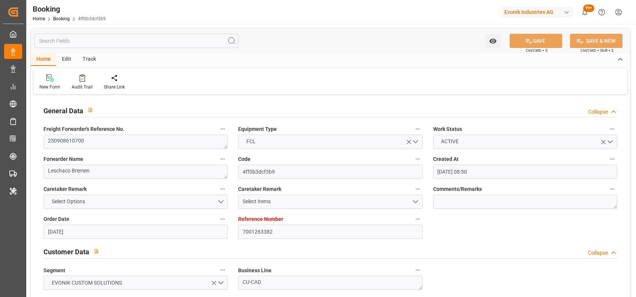
type input "[DATE]"
type input "[DATE] 00:00"
type input "[DATE]"
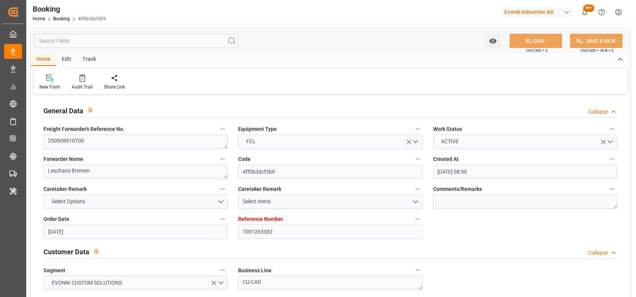
type input "[DATE] 00:00"
type input "[DATE] 10:25"
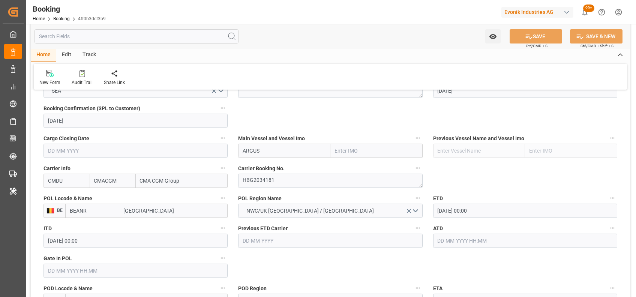
scroll to position [459, 0]
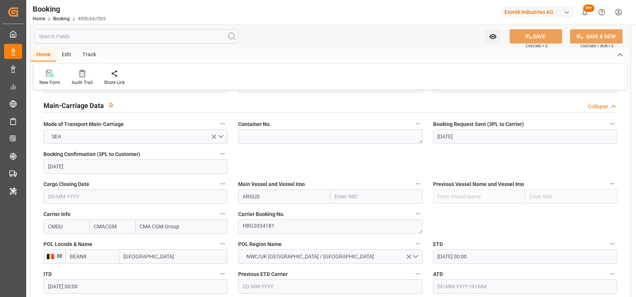
click at [310, 200] on input "ARGUS" at bounding box center [284, 197] width 92 height 14
type input "ARGUS"
click at [257, 209] on div "ARGUS - 9262716" at bounding box center [263, 213] width 49 height 17
type input "9262716"
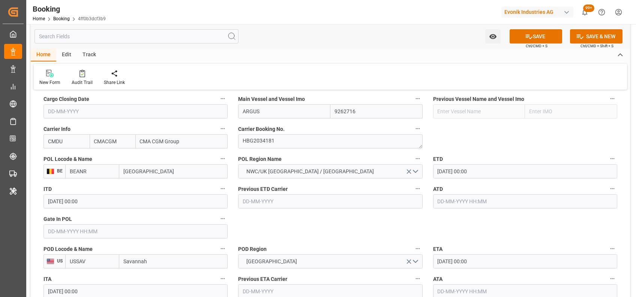
scroll to position [545, 0]
type input "ARGUS"
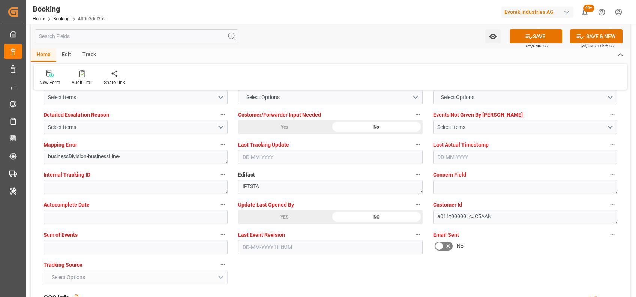
scroll to position [1425, 0]
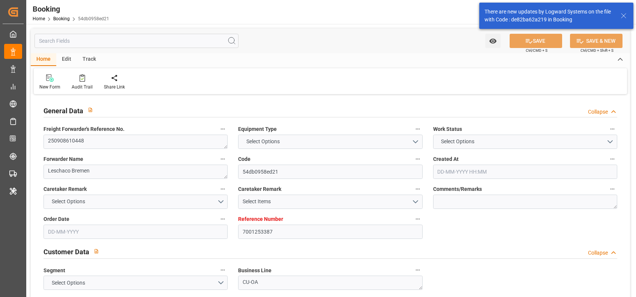
type input "7001253387"
type input "9349617"
type input "CMACGM"
type input "CMA CGM Group"
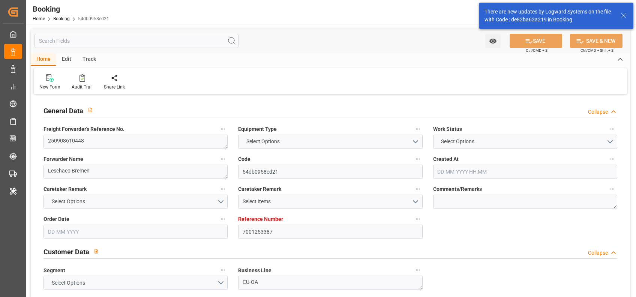
type input "NLRTM"
type input "TNTUN"
type input "MTMLA"
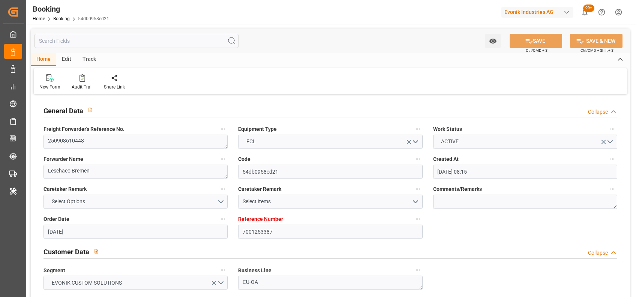
type input "[DATE] 08:15"
type input "20-08-2025"
type input "06-10-2025"
type input "08-09-2025"
type input "28-08-2025"
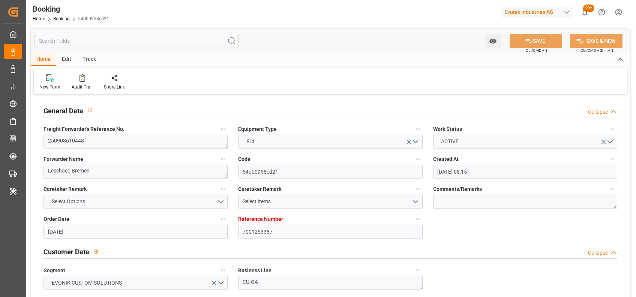
type input "28-08-2025"
type input "24-09-2025 00:00"
type input "06-10-2025 00:00"
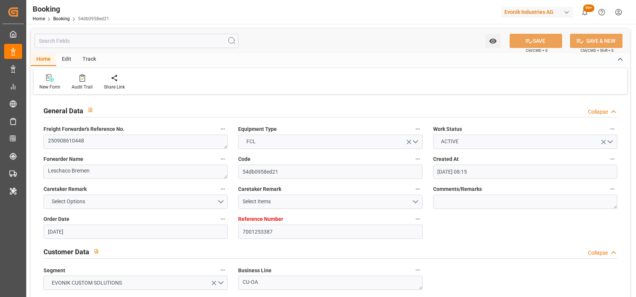
type input "04-10-2025 00:00"
type input "20-08-2025"
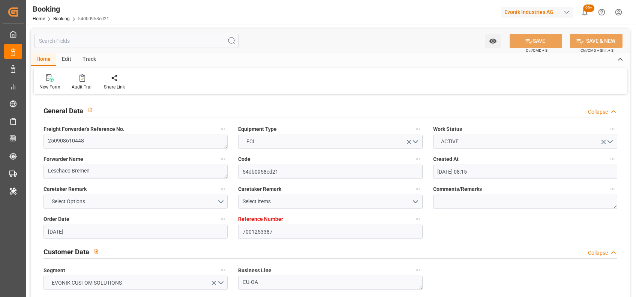
type input "[DATE] 10:25"
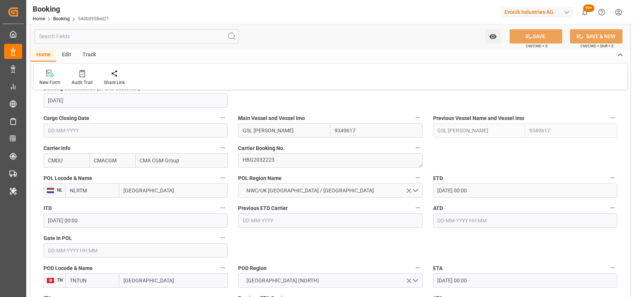
scroll to position [525, 0]
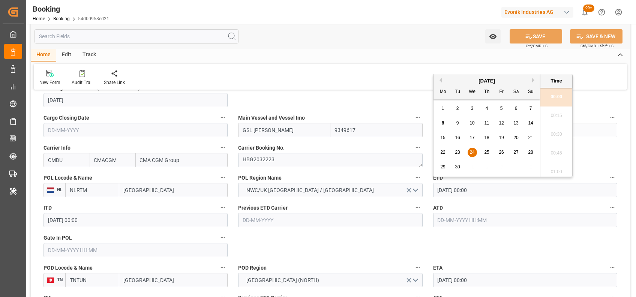
click at [443, 190] on input "24-09-2025 00:00" at bounding box center [525, 190] width 184 height 14
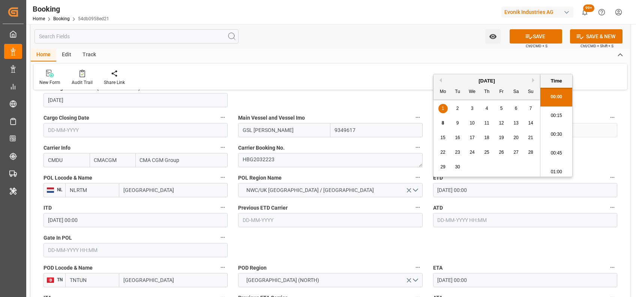
type input "19-09-2025 00:00"
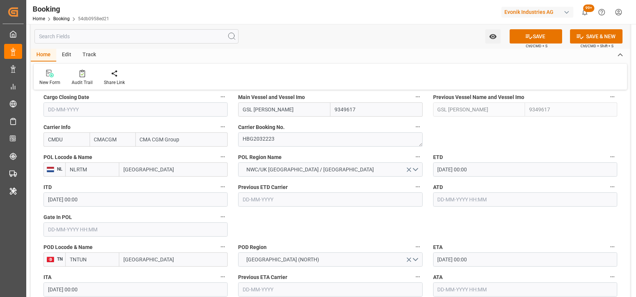
scroll to position [545, 0]
drag, startPoint x: 280, startPoint y: 113, endPoint x: 234, endPoint y: 115, distance: 45.4
click at [234, 115] on div "Main Vessel and Vessel Imo GSL SUSAN 9349617" at bounding box center [330, 105] width 195 height 30
paste input "CMA CGM CHIWAN"
click at [271, 127] on b "CMA CGM CHIWAN" at bounding box center [265, 127] width 45 height 6
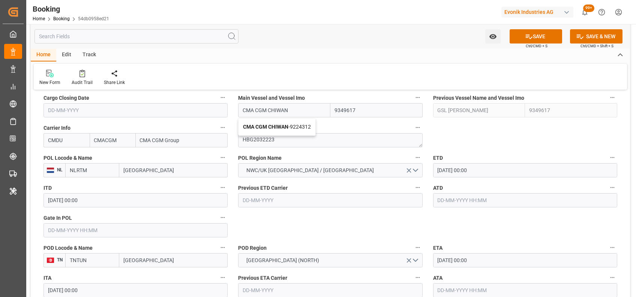
type input "CMA CGM CHIWAN"
type input "9224312"
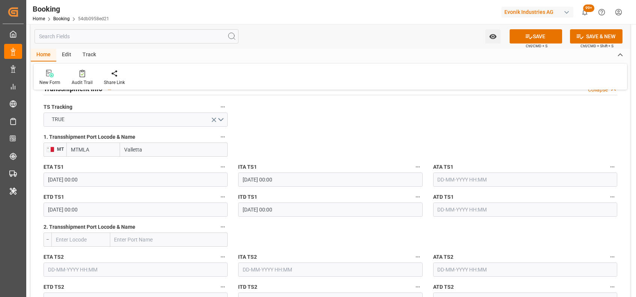
scroll to position [827, 0]
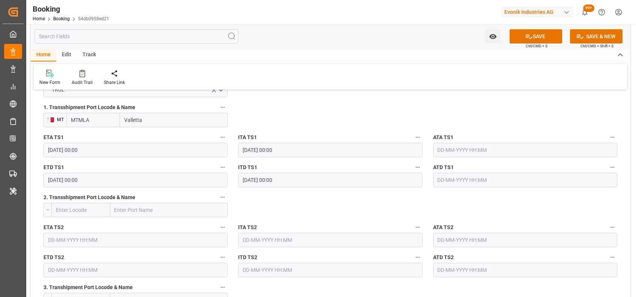
type input "CMA CGM CHIWAN"
click at [54, 150] on input "04-10-2025 00:00" at bounding box center [136, 150] width 184 height 14
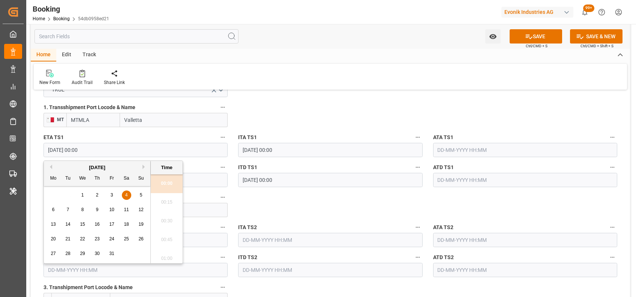
type input "02-10-2025 00:00"
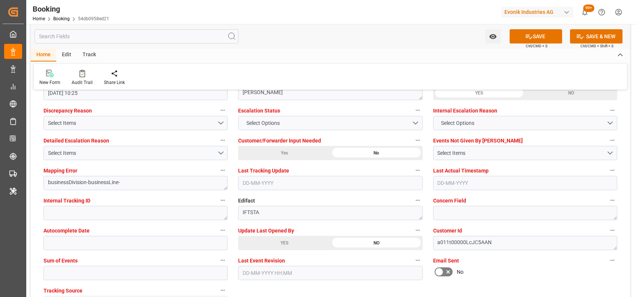
scroll to position [1401, 0]
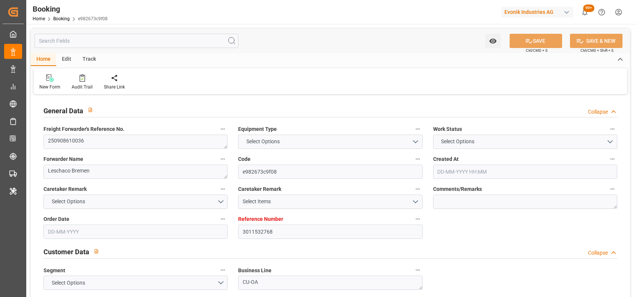
type input "3011532768"
type input "9967433"
type input "CMACGM"
type input "CMA CGM Group"
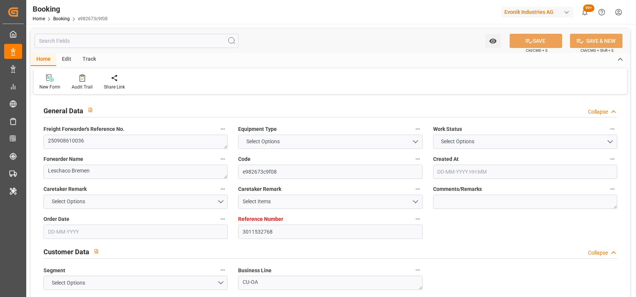
type input "NLRTM"
type input "MXVER"
type input "[DATE] 06:22"
type input "[DATE]"
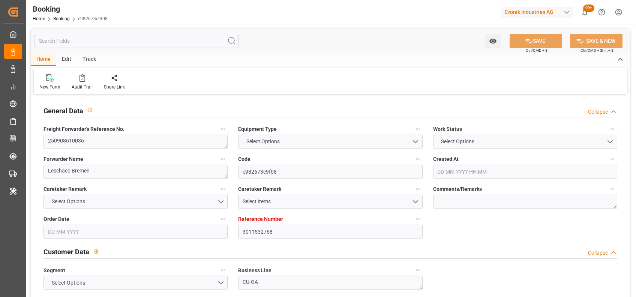
type input "[DATE]"
type input "[DATE] 00:00"
type input "05-09-2025 00:00"
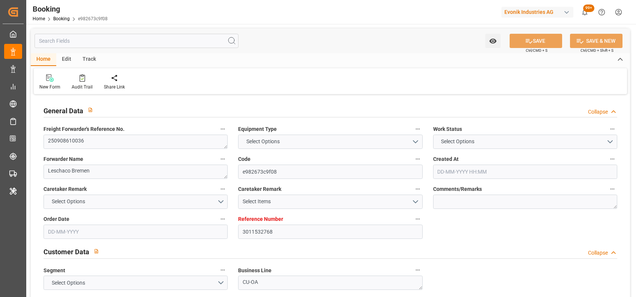
type input "30-09-2025 00:00"
type input "29-07-2025"
type input "05-09-2025 10:25"
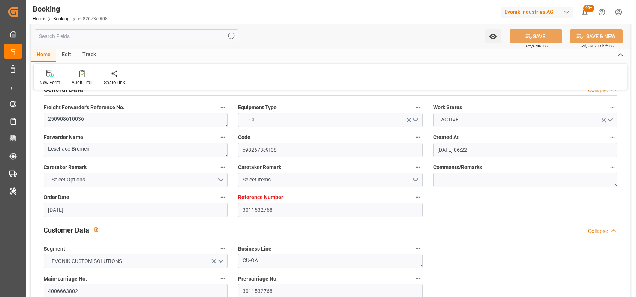
scroll to position [21, 0]
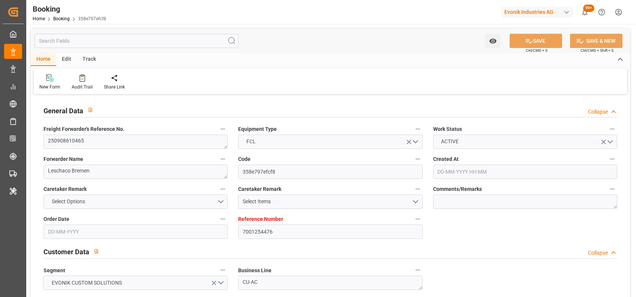
type input "7001254476"
type input "9783497"
type input "Cosco"
type input "COSCO Shipping Co. Ltd."
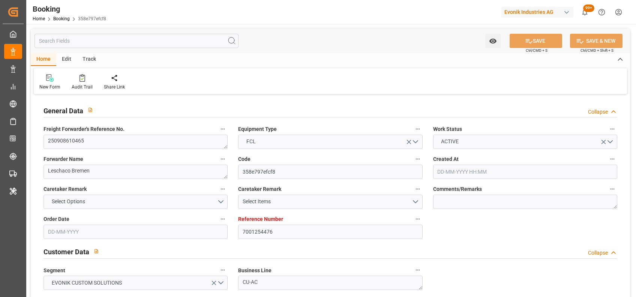
type input "BEANR"
type input "JPOSA"
type input "CNSHG"
type input "0"
type input "BEANR"
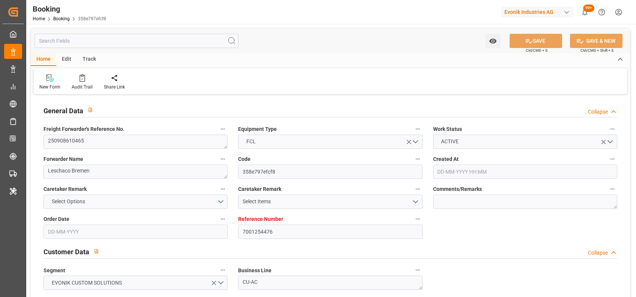
type input "JPOSA"
type input "[DATE] 07:12"
type input "[DATE]"
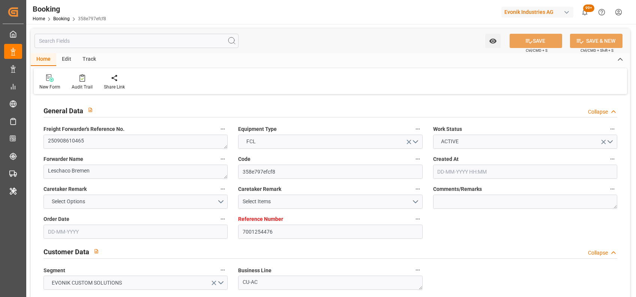
type input "[DATE]"
type input "11-09-2025 13:30"
type input "[DATE] 00:00"
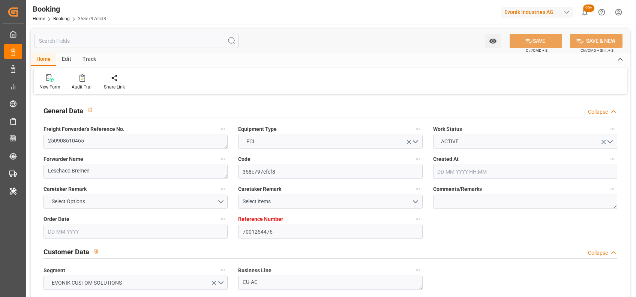
type input "[DATE] 00:00"
type input "[DATE] 08:00"
type input "[DATE] 00:00"
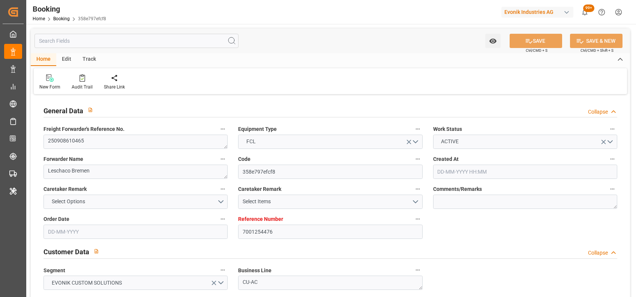
type input "[DATE]"
type input "08-09-2025 08:16"
type input "[DATE]"
type input "11-09-2025 13:30"
type input "[DATE] 08:00"
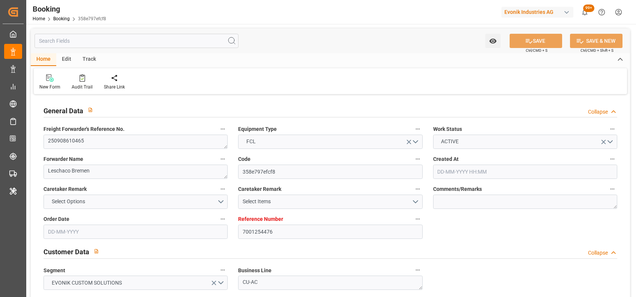
type input "[DATE] 16:44"
type input "[DATE] 09:00"
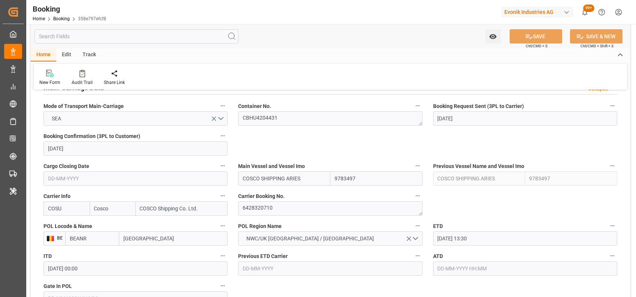
scroll to position [478, 0]
click at [275, 205] on textarea "6428320710" at bounding box center [330, 208] width 184 height 14
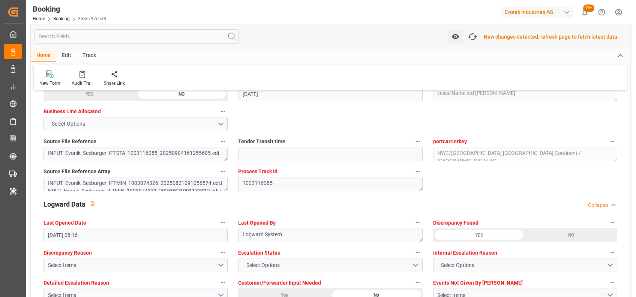
scroll to position [1426, 0]
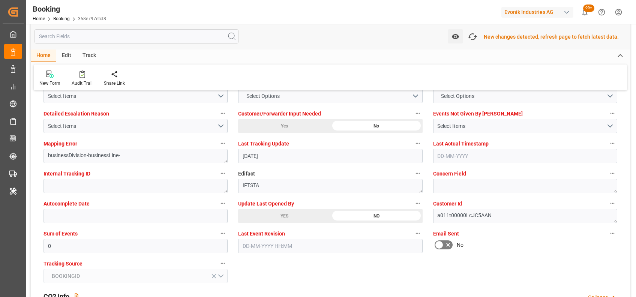
click at [261, 215] on div "YES" at bounding box center [284, 216] width 92 height 14
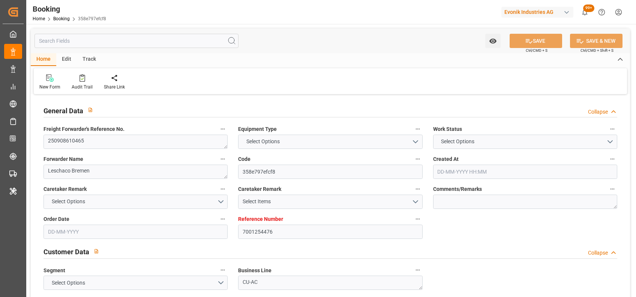
type input "7001254476"
type input "9783497"
type input "Cosco"
type input "COSCO Shipping Co. Ltd."
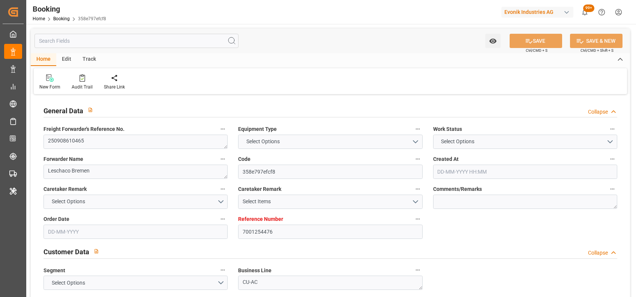
type input "BEANR"
type input "JPOSA"
type input "CNSHG"
type input "0"
type input "BEANR"
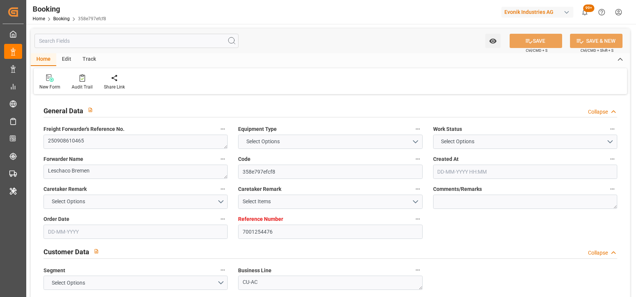
type input "JPOSA"
type input "[DATE] 07:12"
type input "[DATE]"
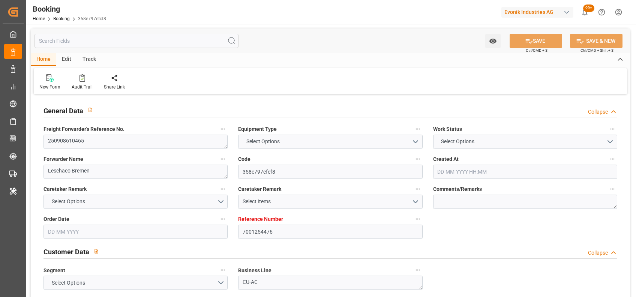
type input "[DATE]"
type input "[DATE] 18:00"
type input "[DATE] 00:00"
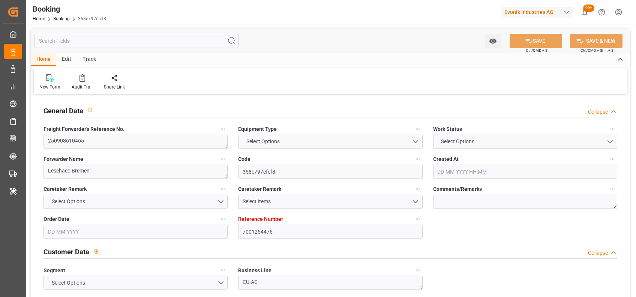
type input "[DATE] 00:00"
type input "[DATE] 08:00"
type input "[DATE] 00:00"
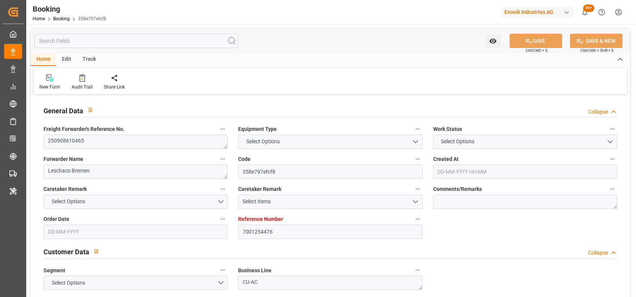
type input "[DATE]"
type input "[DATE] 08:22"
type input "[DATE]"
type input "[DATE] 18:00"
type input "[DATE] 08:00"
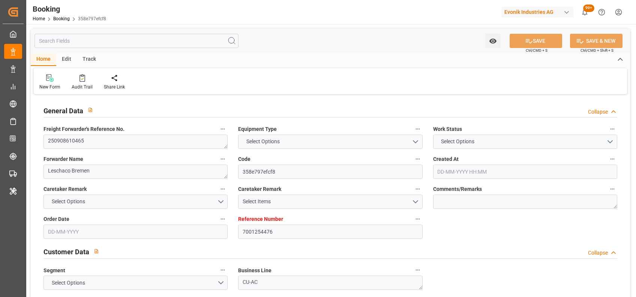
type input "[DATE] 16:44"
type input "[DATE] 09:00"
